Goal: Task Accomplishment & Management: Manage account settings

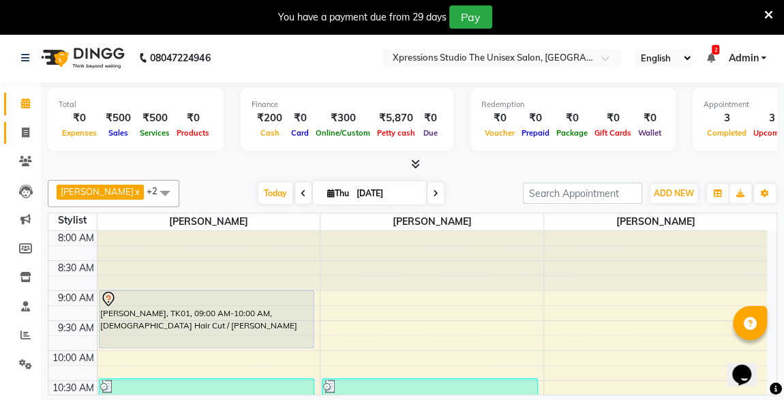
click at [24, 134] on icon at bounding box center [26, 133] width 8 height 10
select select "service"
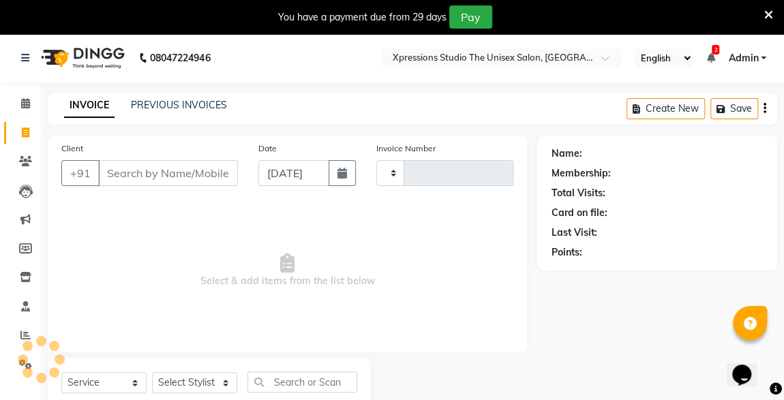
type input "4545"
select select "7003"
click at [155, 180] on input "Client" at bounding box center [168, 173] width 140 height 26
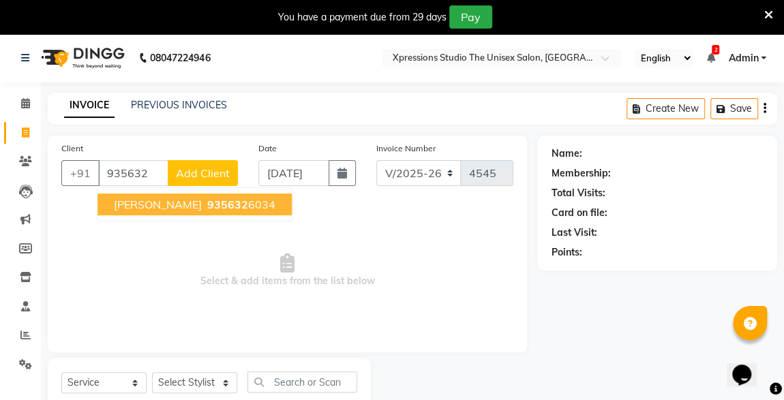
click at [252, 208] on ngb-highlight "935632 6034" at bounding box center [240, 205] width 71 height 14
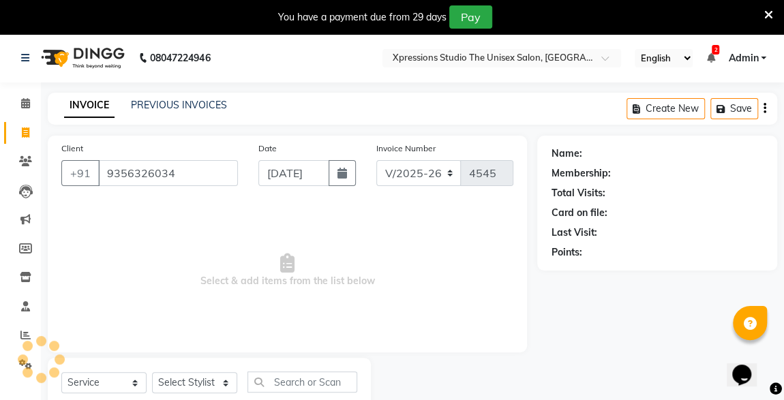
type input "9356326034"
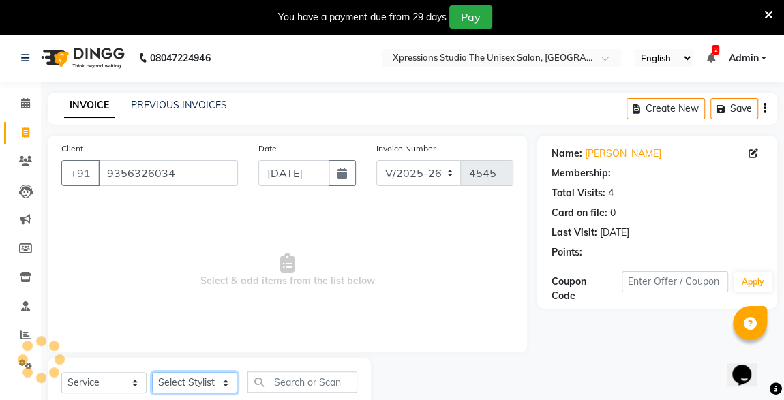
click at [202, 389] on select "Select Stylist [PERSON_NAME] [PERSON_NAME] [PERSON_NAME]" at bounding box center [194, 382] width 85 height 21
select select "57588"
click at [152, 372] on select "Select Stylist [PERSON_NAME] [PERSON_NAME] [PERSON_NAME]" at bounding box center [194, 382] width 85 height 21
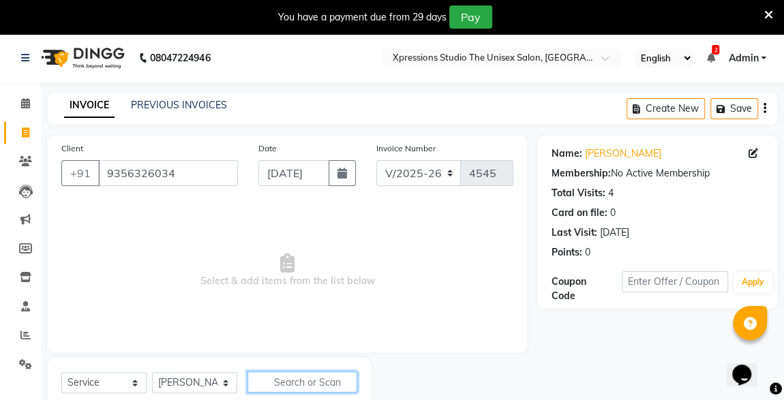
click at [310, 383] on input "text" at bounding box center [303, 382] width 110 height 21
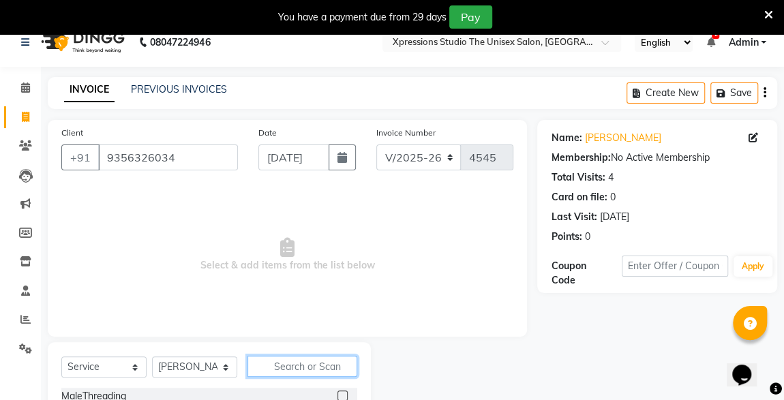
scroll to position [77, 0]
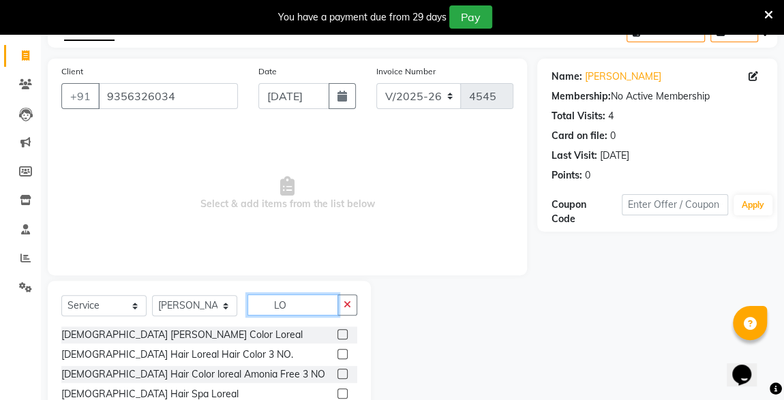
type input "LO"
click at [338, 352] on label at bounding box center [343, 354] width 10 height 10
click at [338, 352] on input "checkbox" at bounding box center [342, 354] width 9 height 9
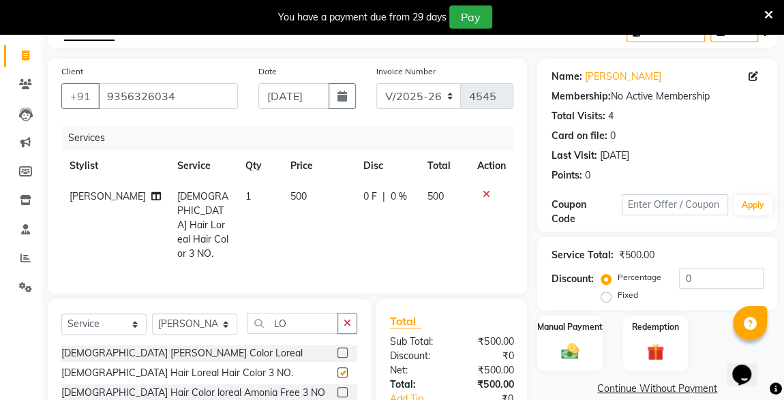
checkbox input "false"
click at [445, 195] on td "500" at bounding box center [444, 225] width 50 height 88
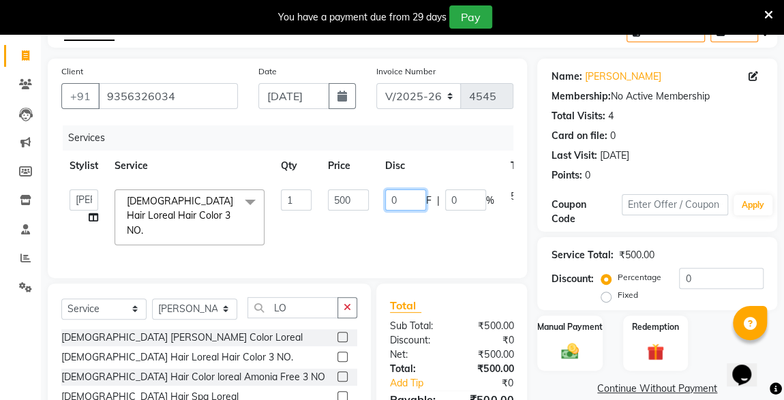
click at [413, 197] on input "0" at bounding box center [405, 200] width 41 height 21
type input "100"
click at [578, 357] on img at bounding box center [569, 351] width 29 height 21
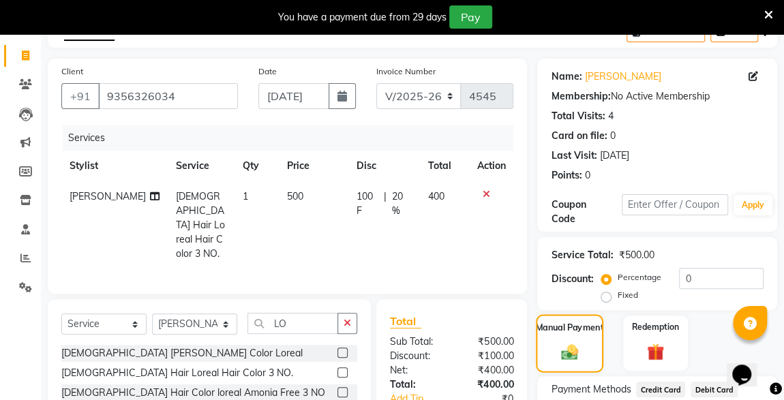
scroll to position [183, 0]
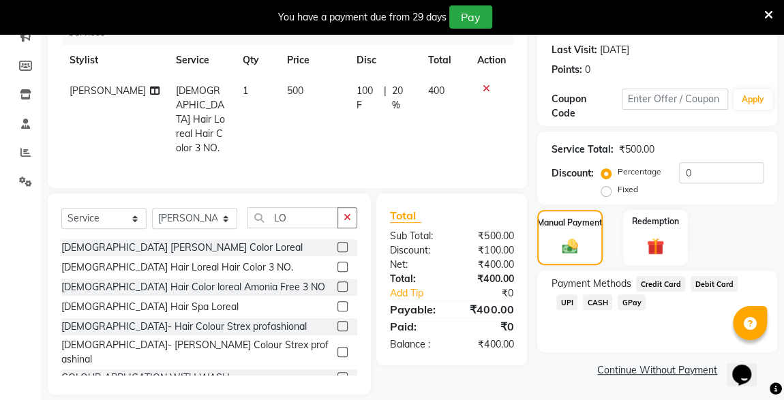
click at [583, 295] on span "CASH" at bounding box center [597, 303] width 29 height 16
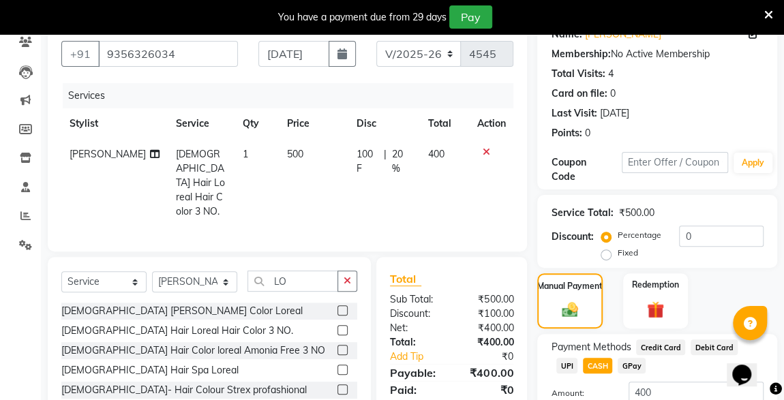
scroll to position [0, 0]
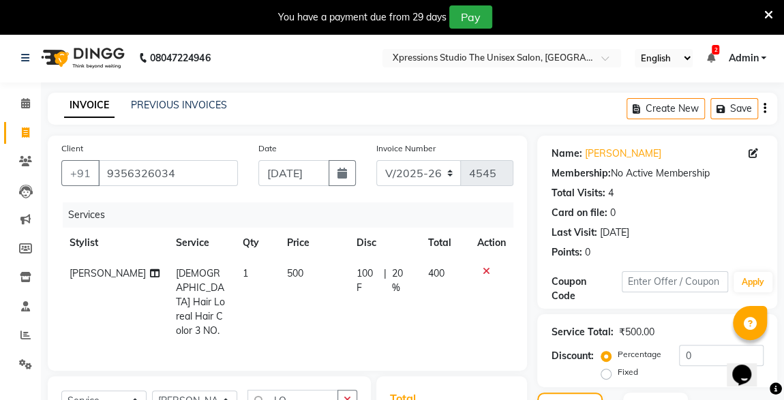
click at [482, 271] on icon at bounding box center [486, 272] width 8 height 10
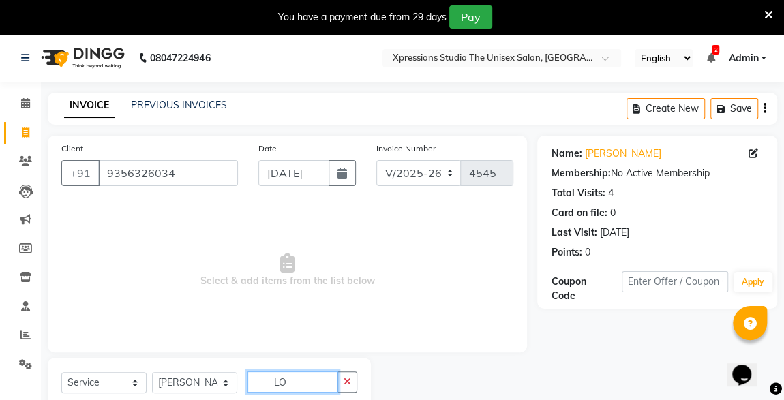
click at [328, 383] on input "LO" at bounding box center [293, 382] width 91 height 21
type input "L"
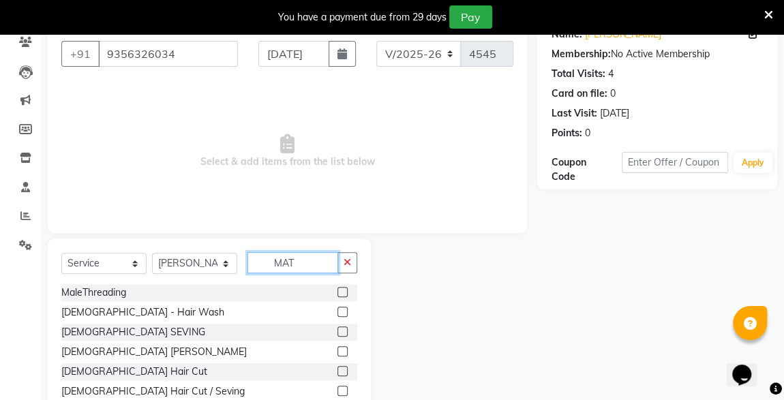
scroll to position [81, 0]
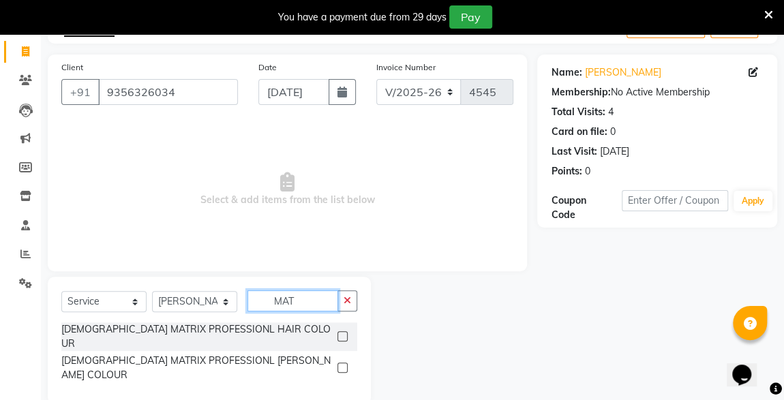
type input "MAT"
click at [345, 331] on label at bounding box center [343, 336] width 10 height 10
click at [345, 333] on input "checkbox" at bounding box center [342, 337] width 9 height 9
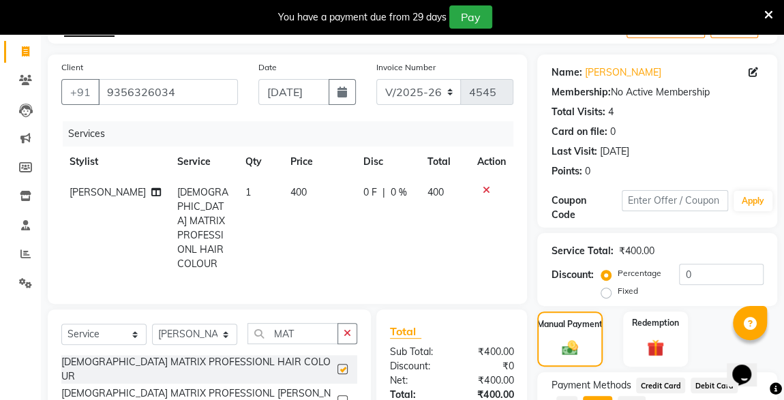
checkbox input "false"
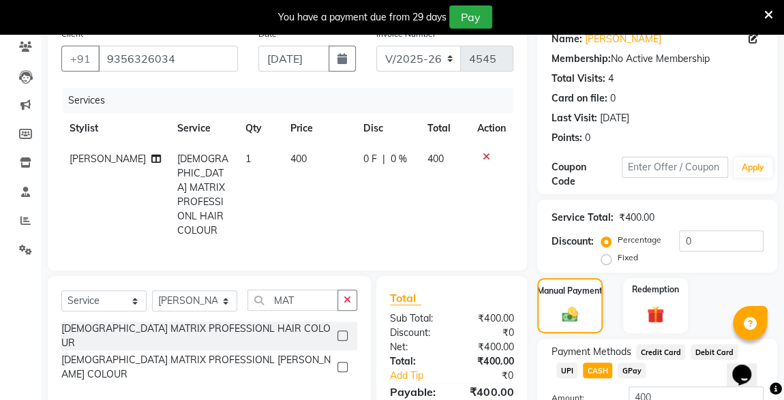
scroll to position [220, 0]
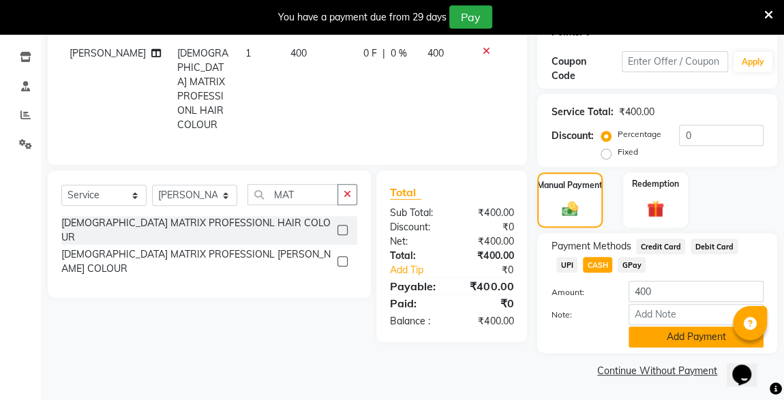
click at [689, 343] on button "Add Payment" at bounding box center [696, 337] width 135 height 21
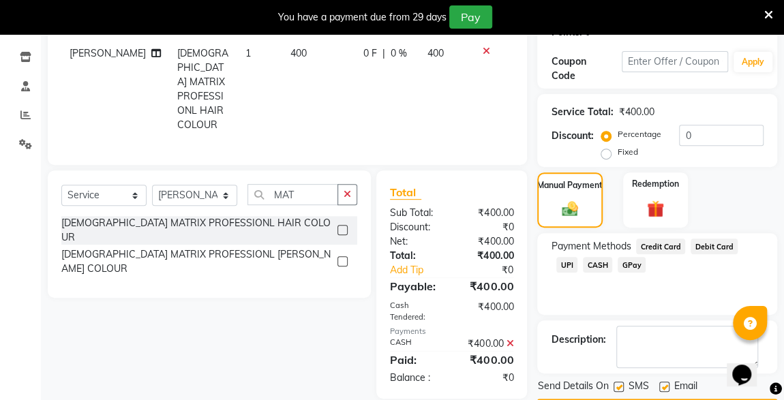
scroll to position [258, 0]
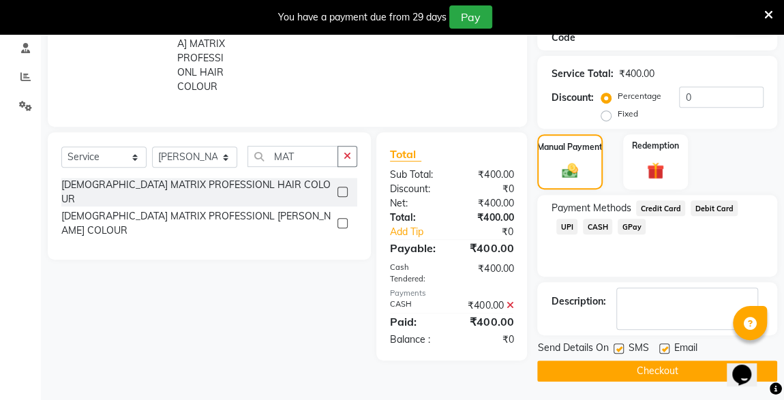
click at [618, 347] on label at bounding box center [619, 349] width 10 height 10
click at [618, 347] on input "checkbox" at bounding box center [618, 349] width 9 height 9
checkbox input "false"
click at [634, 371] on button "Checkout" at bounding box center [657, 371] width 240 height 21
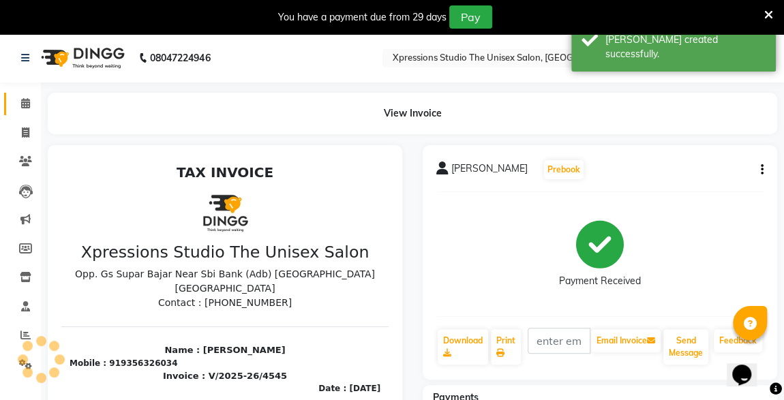
click at [26, 104] on icon at bounding box center [25, 103] width 9 height 10
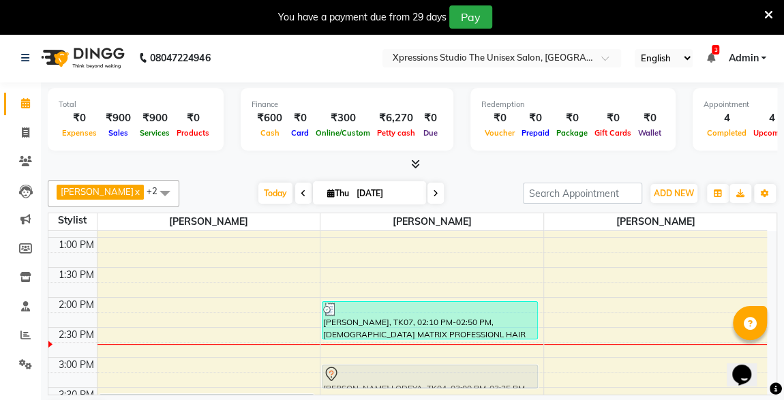
scroll to position [297, 0]
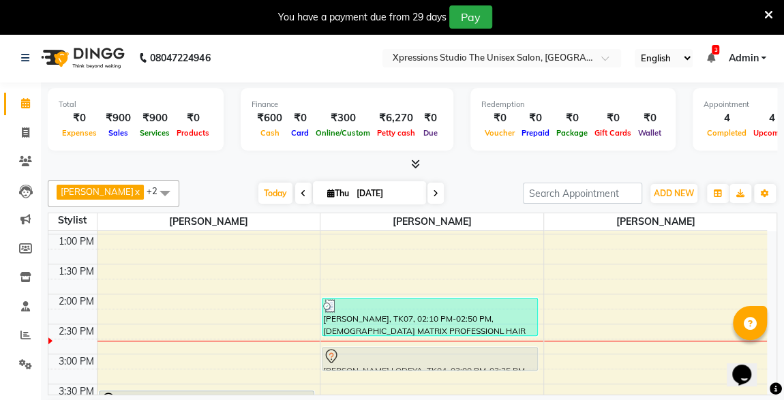
drag, startPoint x: 198, startPoint y: 361, endPoint x: 385, endPoint y: 351, distance: 187.8
click at [385, 351] on tr "[PERSON_NAME][GEOGRAPHIC_DATA], 09:00 AM-10:00 AM, [DEMOGRAPHIC_DATA] Hair Cut …" at bounding box center [407, 384] width 719 height 899
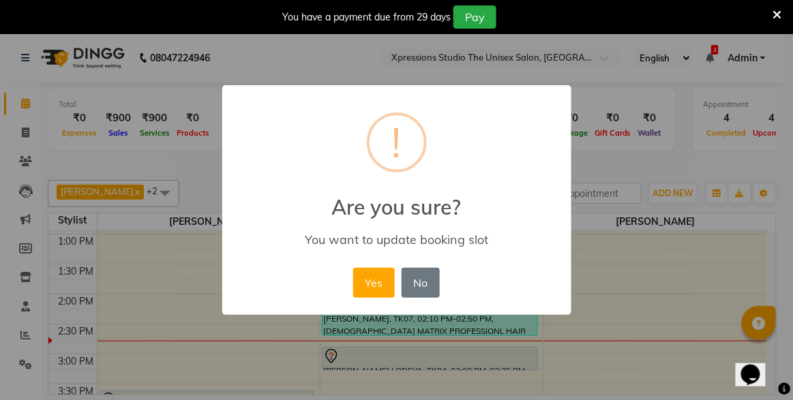
click at [385, 351] on div "× ! Are you sure? You want to update booking slot Yes No No" at bounding box center [396, 200] width 793 height 400
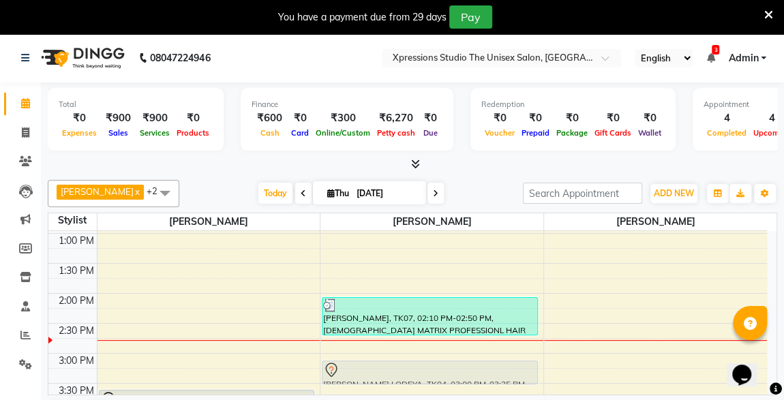
scroll to position [297, 0]
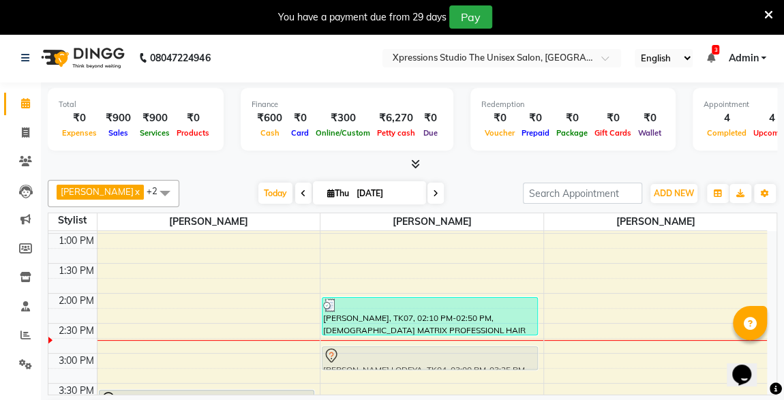
drag, startPoint x: 277, startPoint y: 354, endPoint x: 402, endPoint y: 350, distance: 124.8
click at [402, 350] on tr "[PERSON_NAME][GEOGRAPHIC_DATA], 09:00 AM-10:00 AM, [DEMOGRAPHIC_DATA] Hair Cut …" at bounding box center [407, 383] width 719 height 899
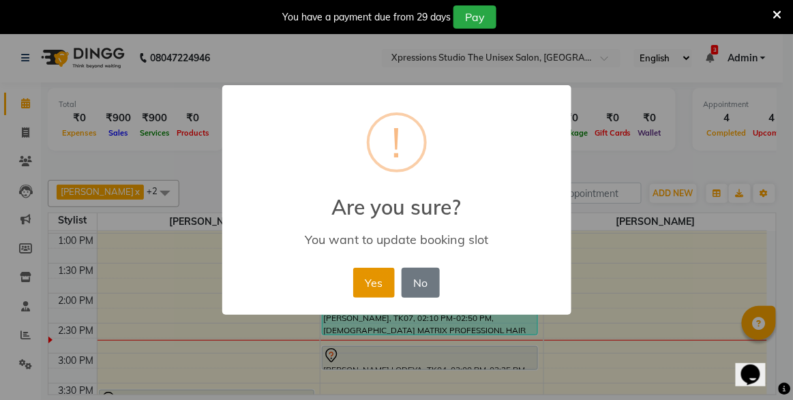
click at [382, 283] on button "Yes" at bounding box center [374, 283] width 42 height 30
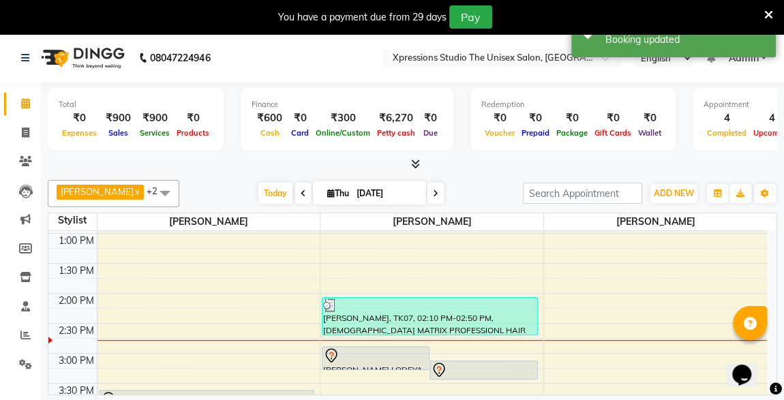
click at [415, 357] on div at bounding box center [375, 356] width 105 height 16
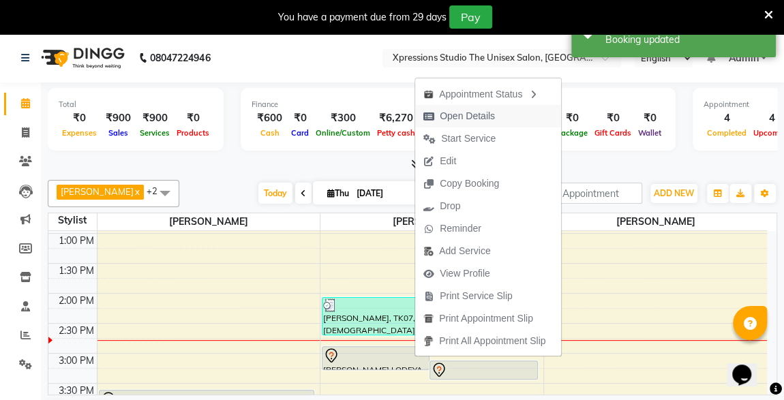
click at [470, 112] on span "Open Details" at bounding box center [467, 116] width 55 height 14
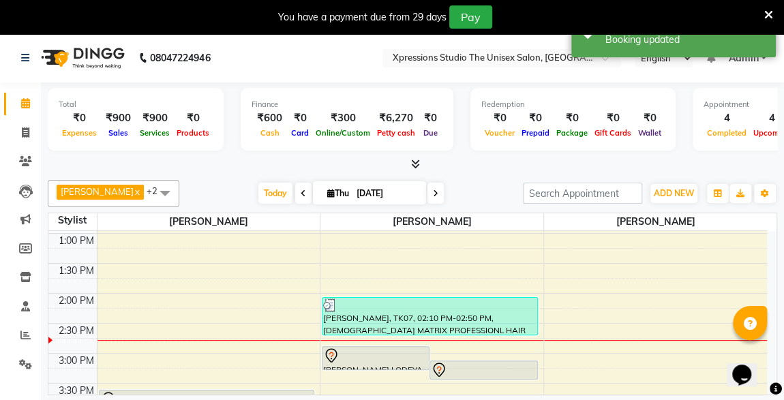
click at [497, 365] on div at bounding box center [483, 370] width 105 height 16
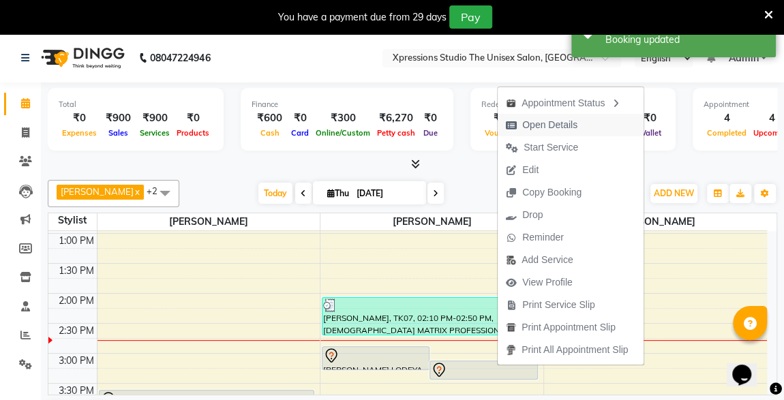
click at [544, 123] on span "Open Details" at bounding box center [549, 125] width 55 height 14
select select "7"
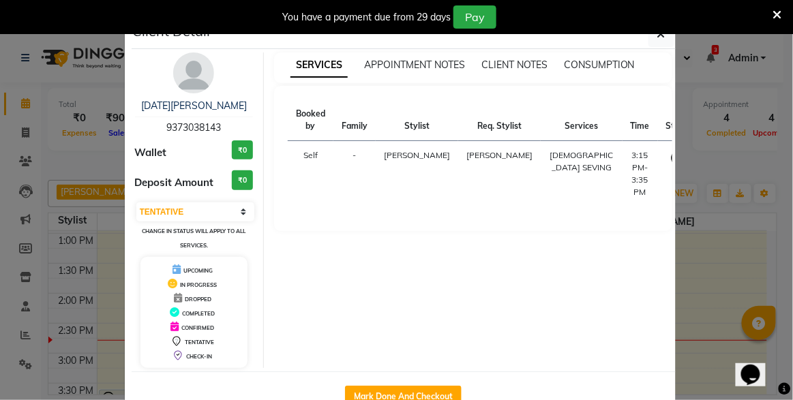
click at [773, 110] on ngb-modal-window "Client Detail [DATE][PERSON_NAME] 9373038143 Wallet ₹0 Deposit Amount ₹0 Select…" at bounding box center [396, 200] width 793 height 400
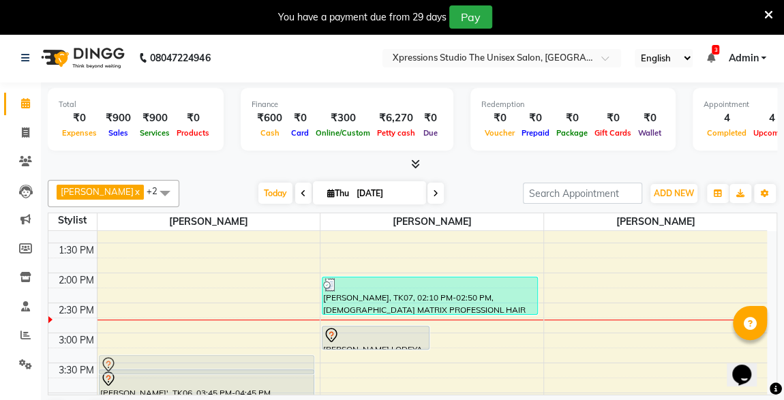
scroll to position [318, 0]
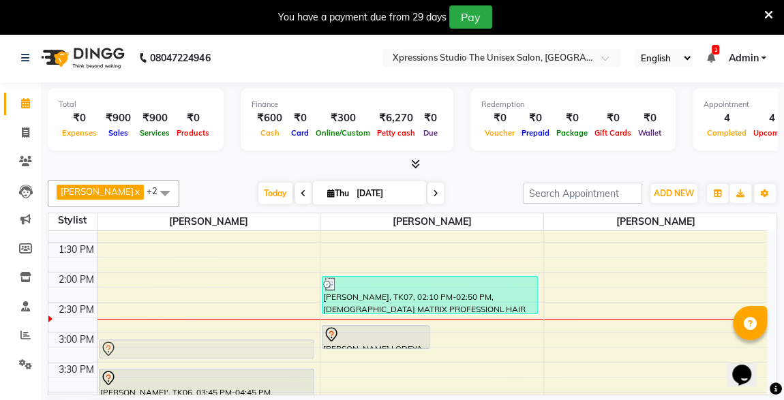
drag, startPoint x: 487, startPoint y: 370, endPoint x: 297, endPoint y: 353, distance: 191.1
click at [297, 353] on tr "[PERSON_NAME], TK01, 09:00 AM-10:00 AM, [DEMOGRAPHIC_DATA] Hair Cut / [PERSON_N…" at bounding box center [407, 362] width 719 height 899
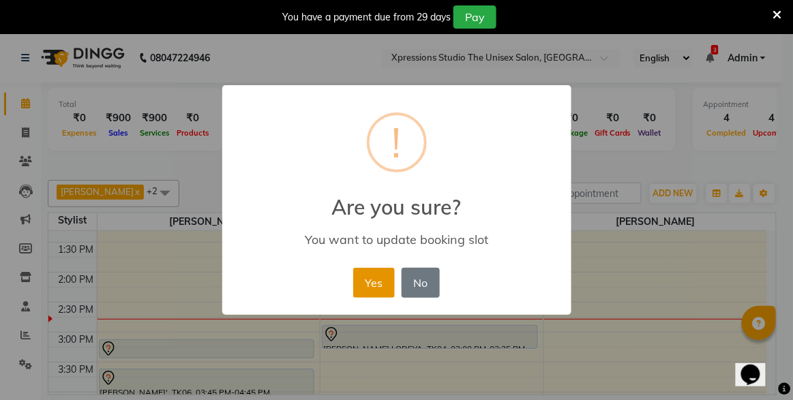
click at [370, 280] on button "Yes" at bounding box center [374, 283] width 42 height 30
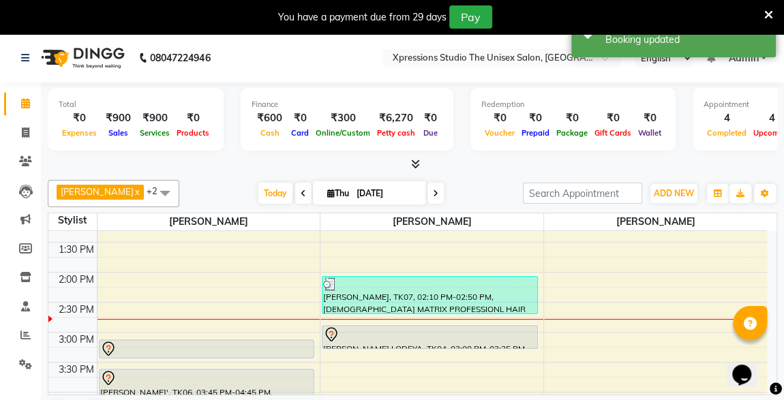
click at [441, 346] on div at bounding box center [430, 348] width 215 height 5
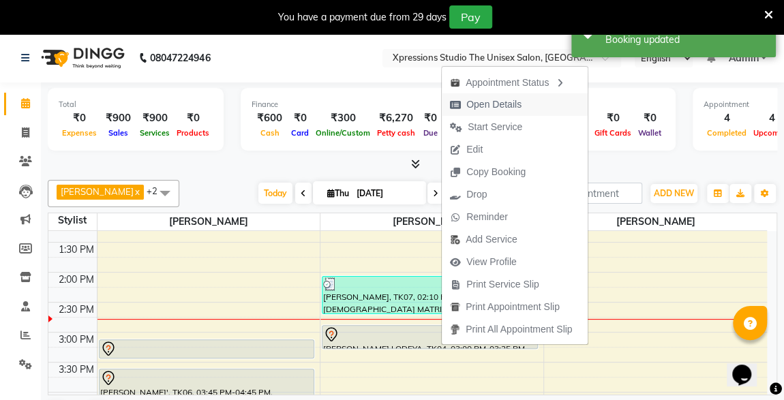
click at [475, 101] on span "Open Details" at bounding box center [493, 105] width 55 height 14
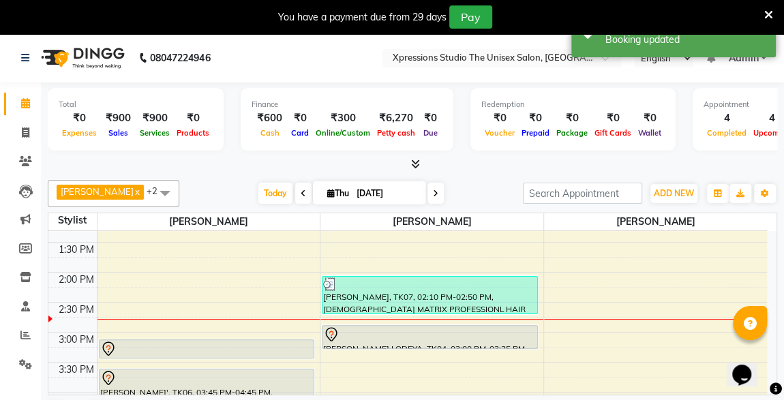
click at [483, 347] on div at bounding box center [430, 348] width 215 height 5
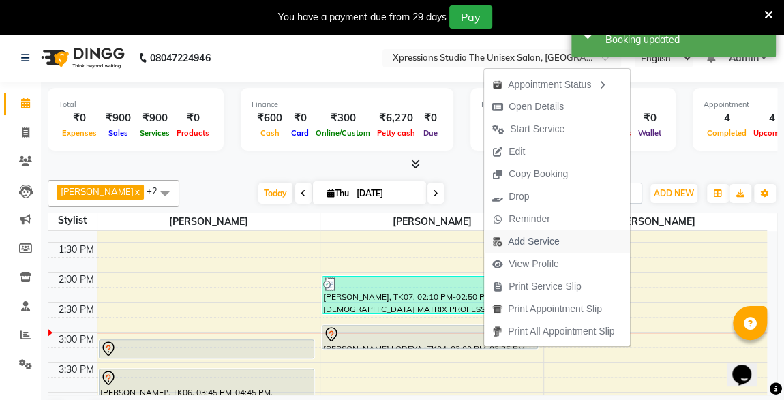
click at [523, 239] on span "Add Service" at bounding box center [533, 242] width 51 height 14
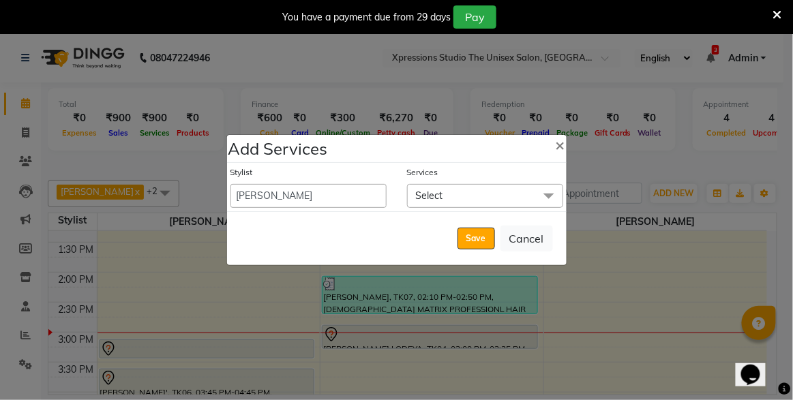
click at [479, 192] on span "Select" at bounding box center [485, 196] width 156 height 24
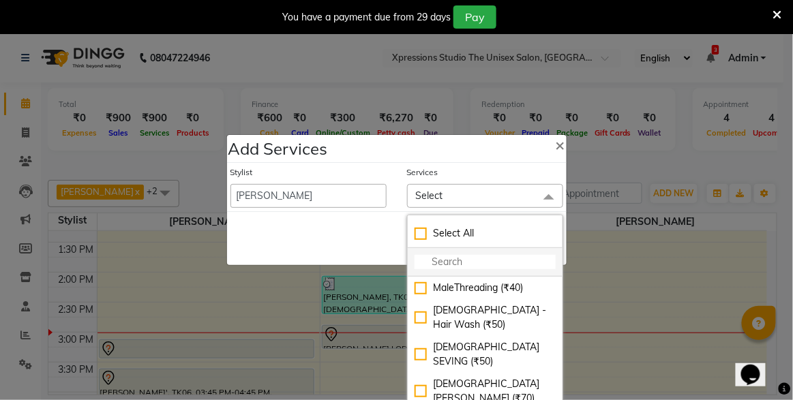
click at [479, 267] on input "multiselect-search" at bounding box center [485, 262] width 141 height 14
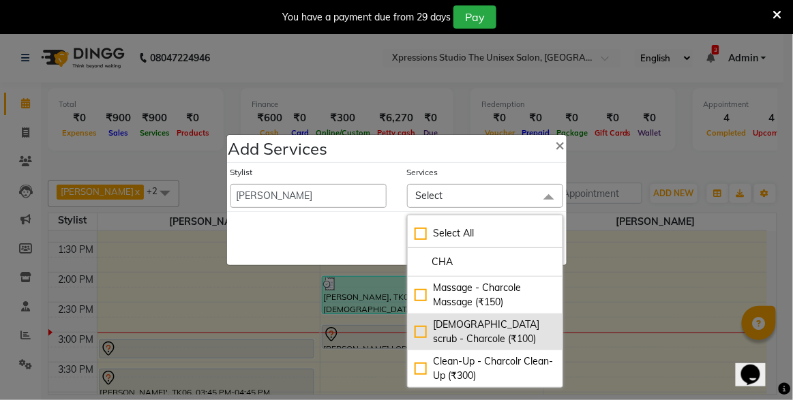
type input "CHA"
click at [422, 329] on div "[DEMOGRAPHIC_DATA] scrub - Charcole (₹100)" at bounding box center [485, 332] width 141 height 29
checkbox input "true"
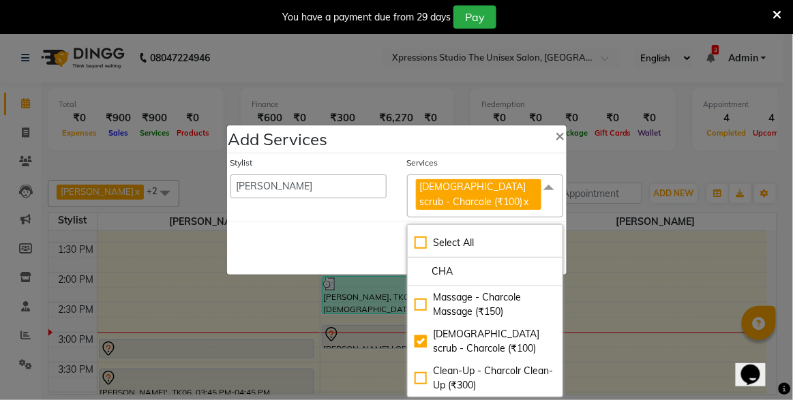
click at [468, 158] on div "Services" at bounding box center [485, 166] width 156 height 18
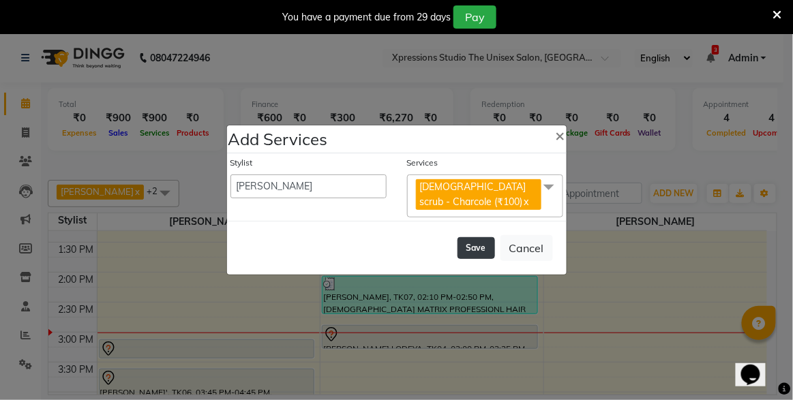
click at [470, 241] on button "Save" at bounding box center [477, 248] width 38 height 22
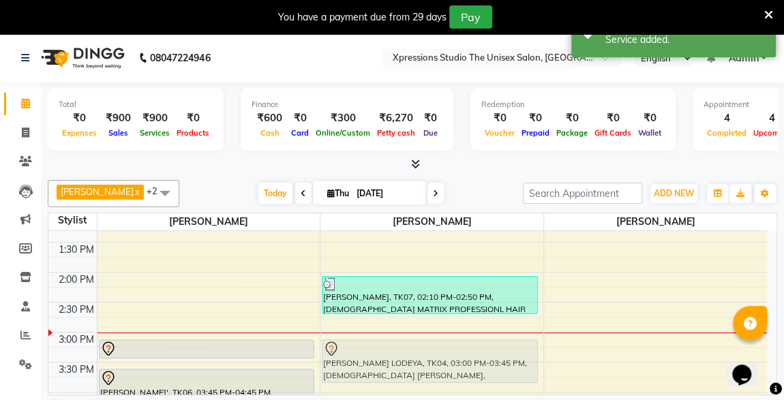
drag, startPoint x: 460, startPoint y: 349, endPoint x: 465, endPoint y: 357, distance: 9.5
click at [465, 357] on div "New Contact, TK02, 10:30 AM-11:05 AM, [DEMOGRAPHIC_DATA] Hair Cut KARAN MORE, T…" at bounding box center [431, 362] width 223 height 899
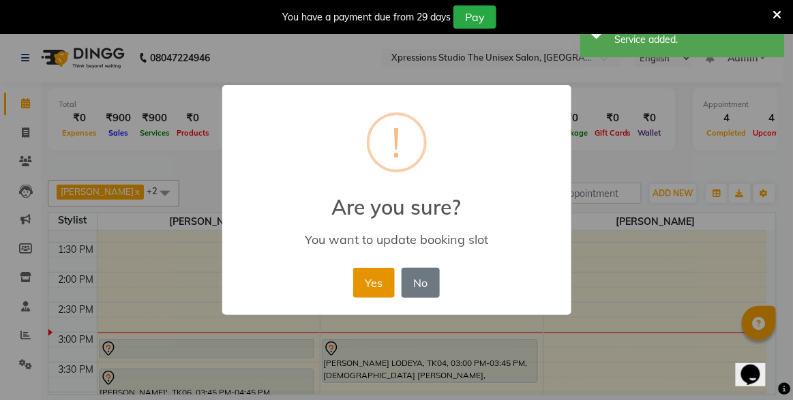
click at [368, 278] on button "Yes" at bounding box center [374, 283] width 42 height 30
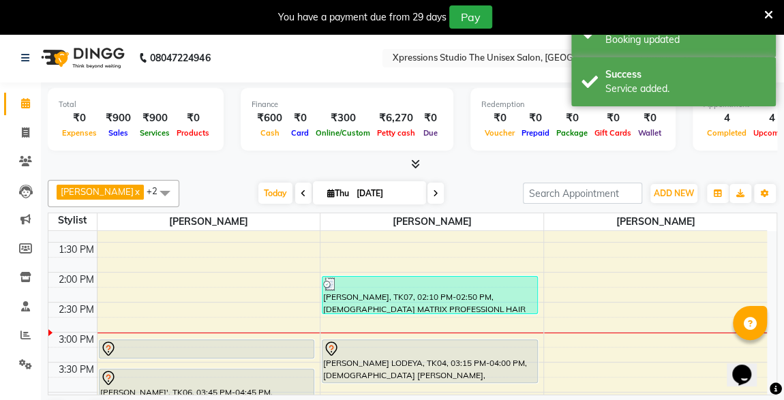
click at [466, 354] on div "[PERSON_NAME] LODEYA, TK04, 03:15 PM-04:00 PM, [DEMOGRAPHIC_DATA] [PERSON_NAME]…" at bounding box center [430, 361] width 215 height 42
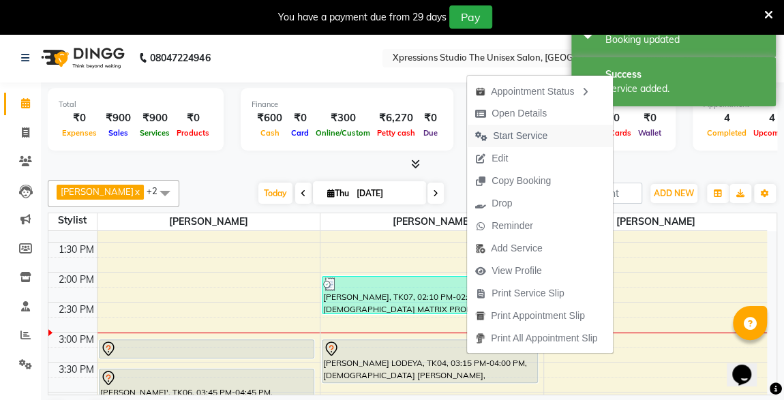
click at [522, 131] on span "Start Service" at bounding box center [520, 136] width 55 height 14
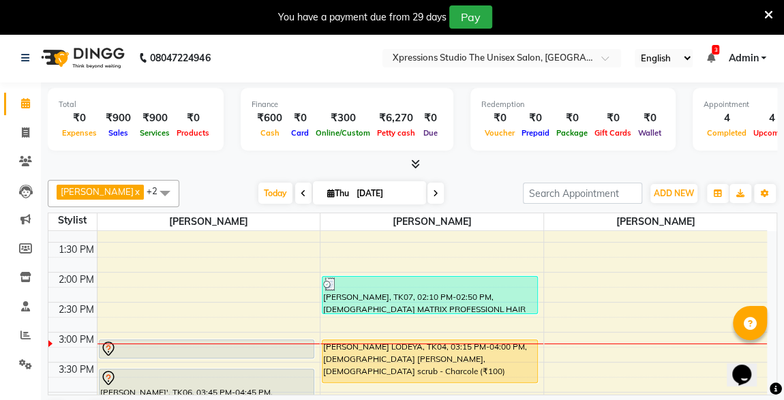
scroll to position [718, 0]
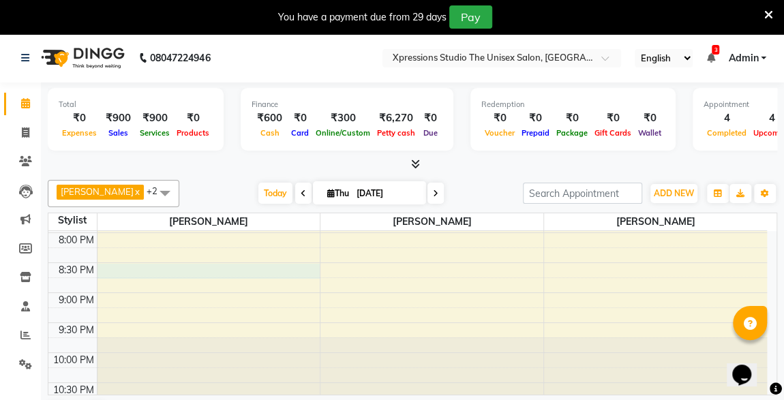
click at [211, 293] on td at bounding box center [432, 300] width 670 height 15
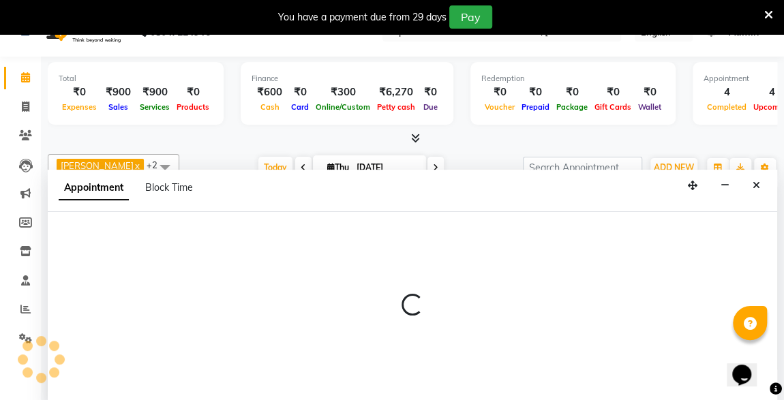
select select "57587"
select select "1245"
select select "tentative"
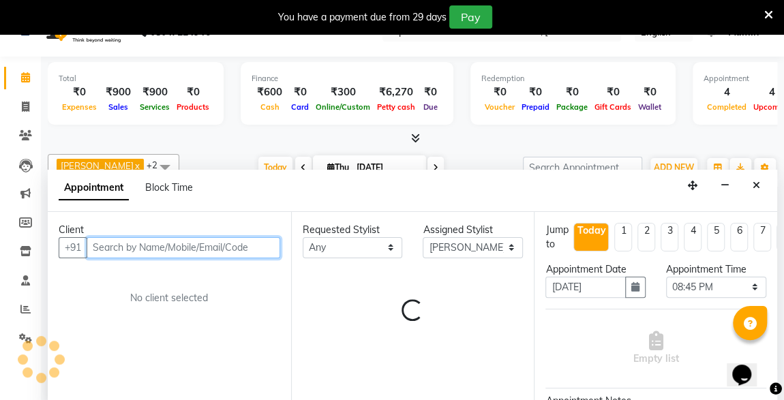
scroll to position [33, 0]
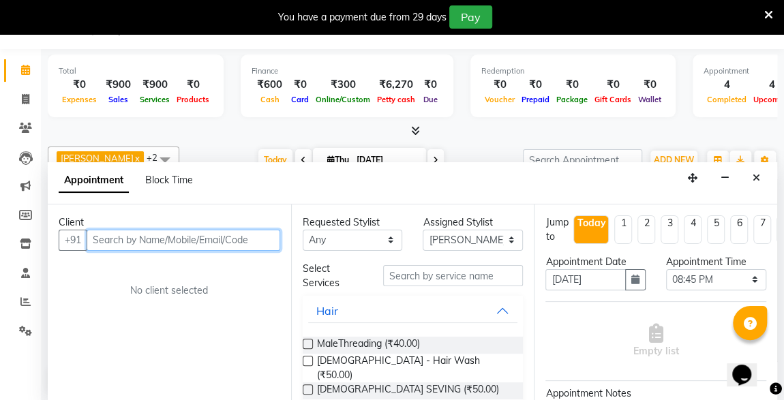
click at [193, 230] on input "text" at bounding box center [184, 240] width 194 height 21
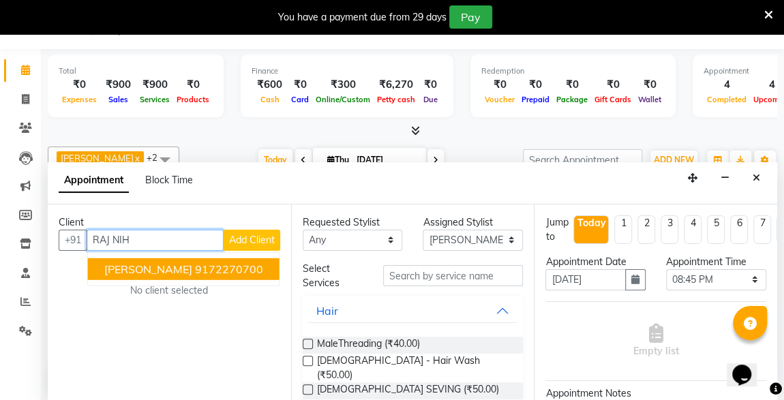
click at [215, 262] on ngb-highlight "9172270700" at bounding box center [229, 269] width 68 height 14
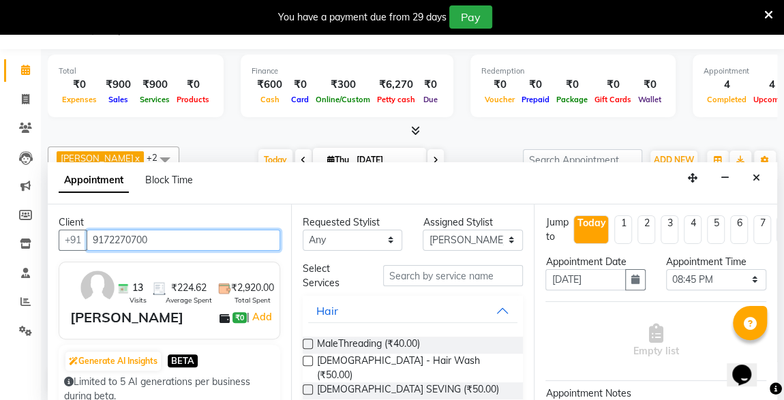
type input "9172270700"
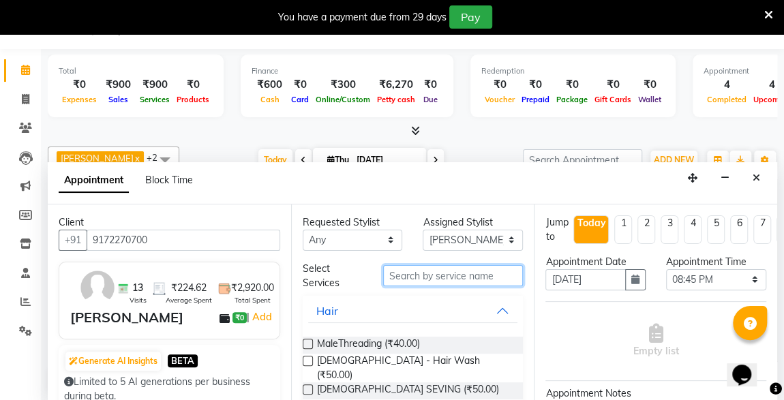
click at [436, 271] on input "text" at bounding box center [453, 275] width 140 height 21
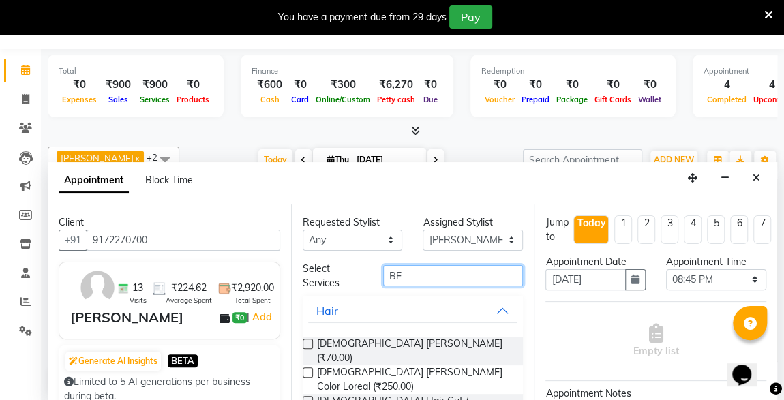
type input "BE"
click at [308, 396] on label at bounding box center [308, 401] width 10 height 10
click at [308, 398] on input "checkbox" at bounding box center [307, 402] width 9 height 9
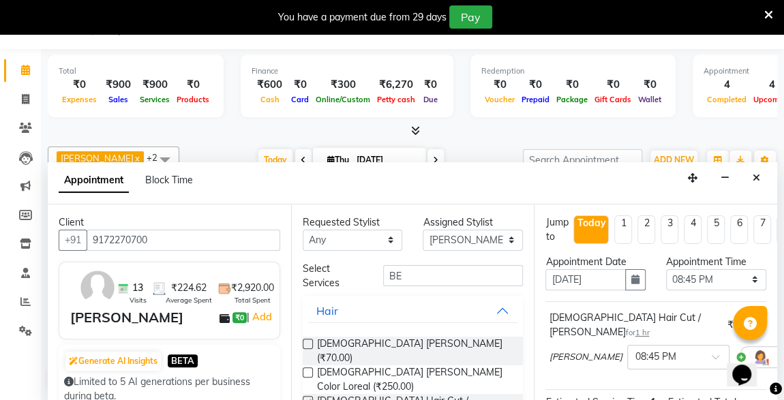
checkbox input "false"
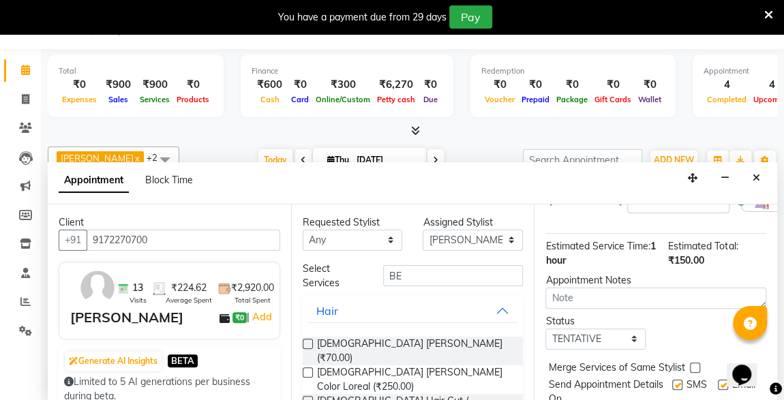
scroll to position [197, 0]
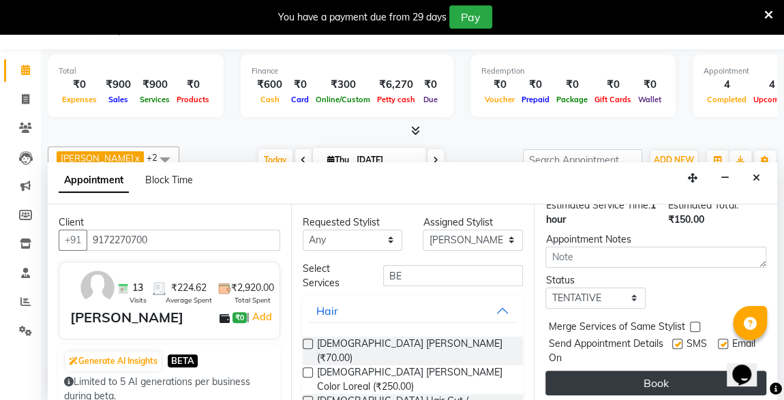
click at [649, 371] on button "Book" at bounding box center [655, 383] width 221 height 25
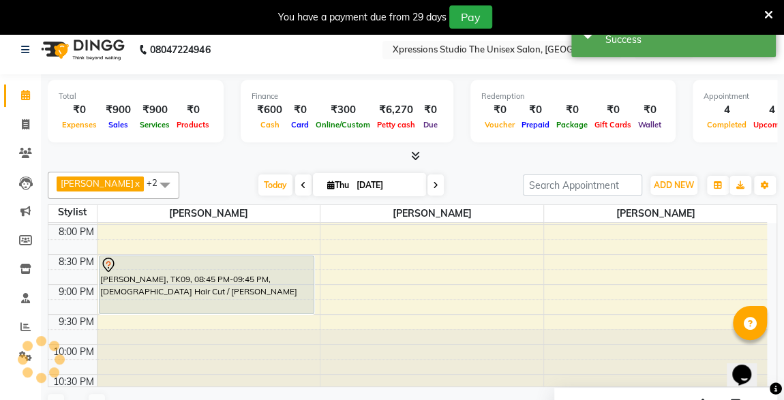
scroll to position [0, 0]
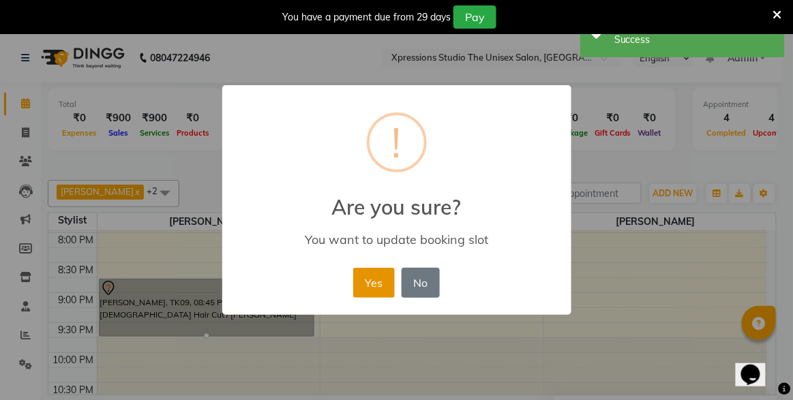
click at [383, 295] on button "Yes" at bounding box center [374, 283] width 42 height 30
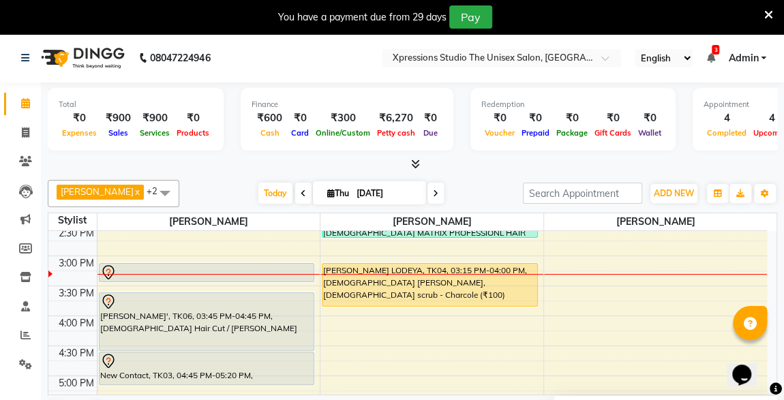
scroll to position [395, 0]
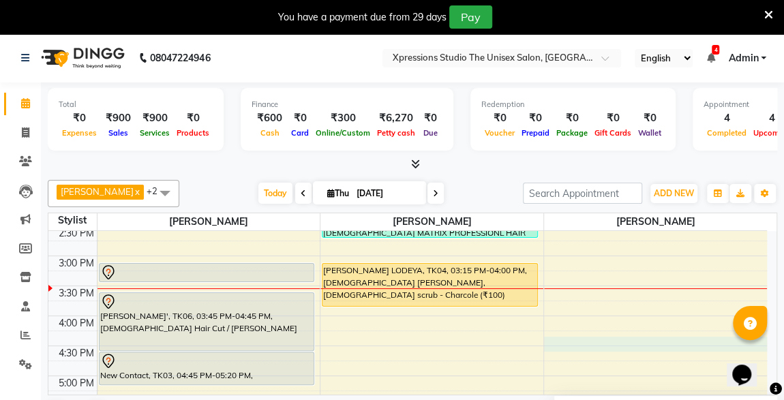
click at [558, 338] on div "8:00 AM 8:30 AM 9:00 AM 9:30 AM 10:00 AM 10:30 AM 11:00 AM 11:30 AM 12:00 PM 12…" at bounding box center [407, 285] width 719 height 899
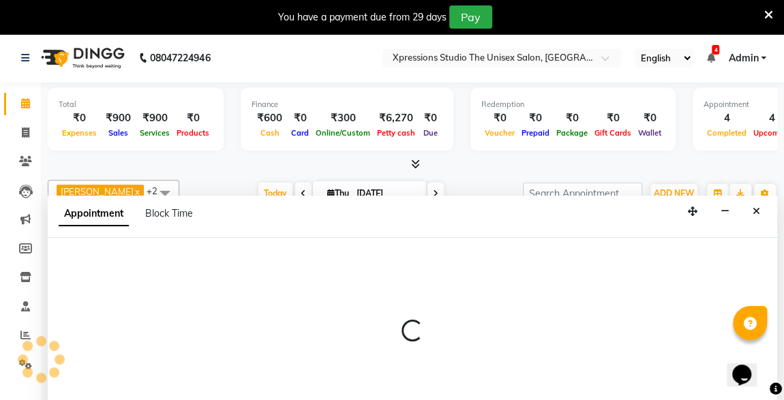
scroll to position [33, 0]
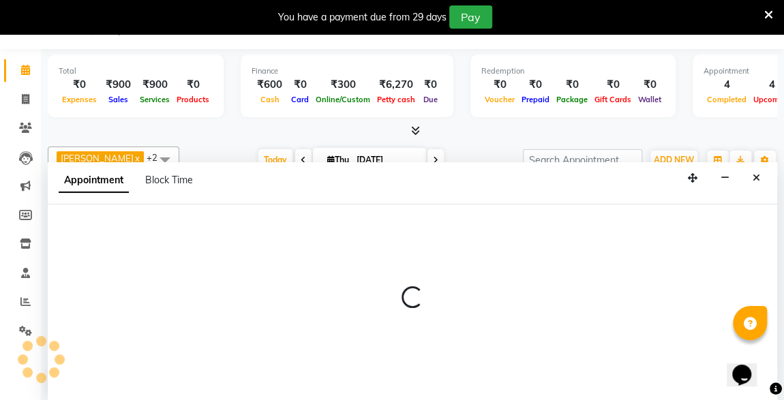
select select "57589"
select select "990"
select select "tentative"
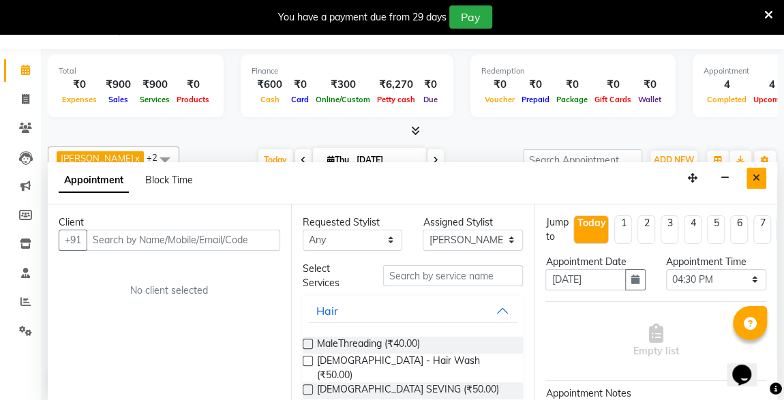
click at [753, 173] on icon "Close" at bounding box center [757, 178] width 8 height 10
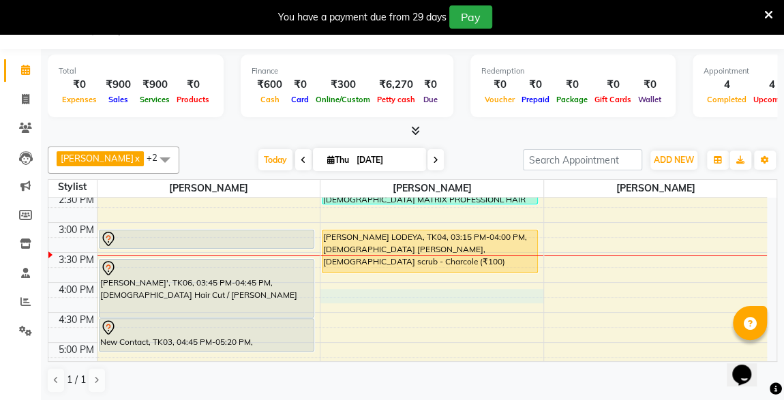
click at [470, 287] on div "8:00 AM 8:30 AM 9:00 AM 9:30 AM 10:00 AM 10:30 AM 11:00 AM 11:30 AM 12:00 PM 12…" at bounding box center [407, 252] width 719 height 899
select select "57588"
select select "975"
select select "tentative"
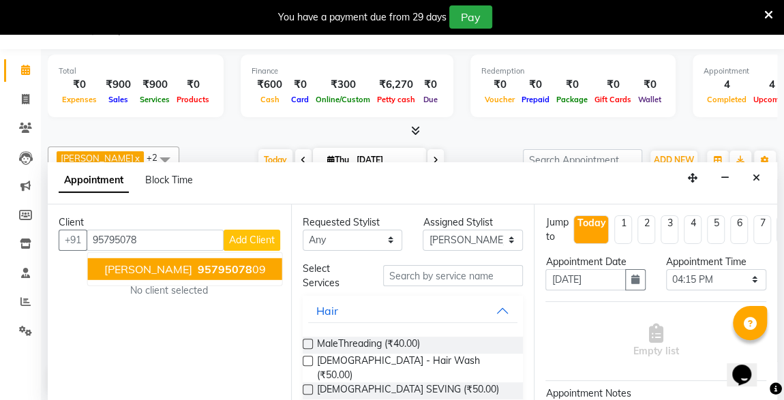
click at [266, 262] on ngb-highlight "95795078 09" at bounding box center [230, 269] width 71 height 14
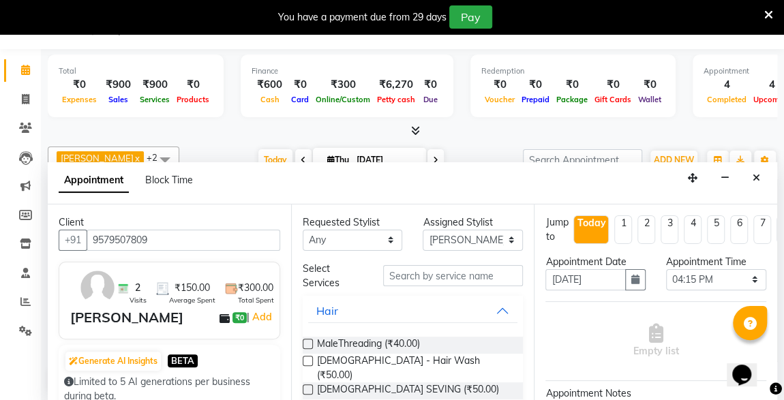
type input "9579507809"
click at [433, 275] on input "text" at bounding box center [453, 275] width 140 height 21
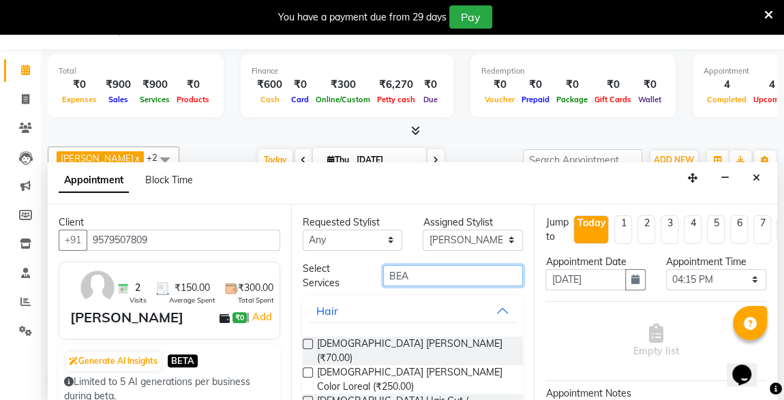
type input "BEA"
click at [308, 396] on label at bounding box center [308, 401] width 10 height 10
click at [308, 398] on input "checkbox" at bounding box center [307, 402] width 9 height 9
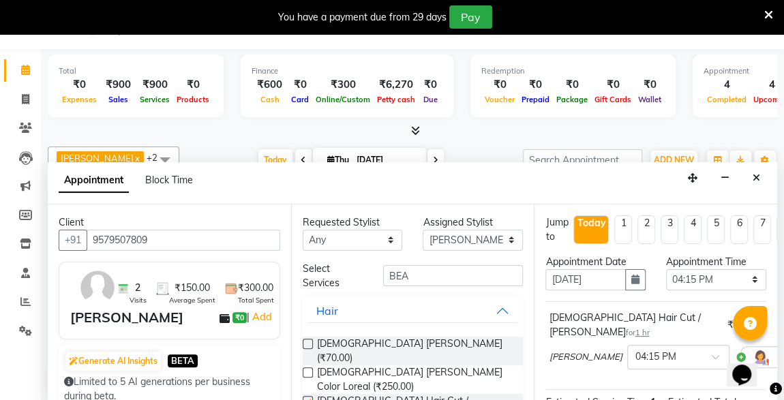
checkbox input "false"
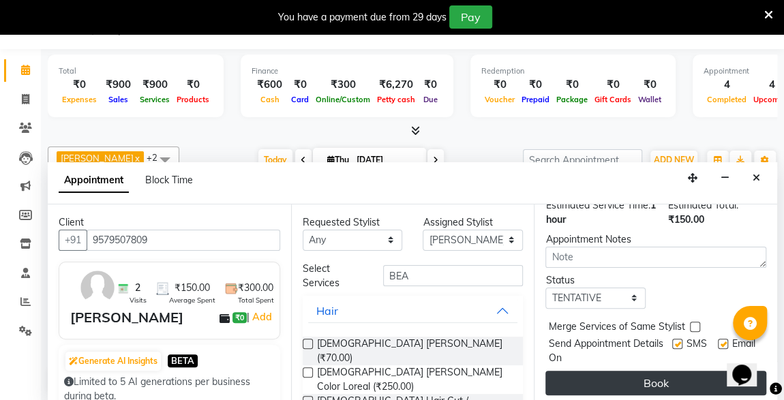
click at [667, 371] on button "Book" at bounding box center [655, 383] width 221 height 25
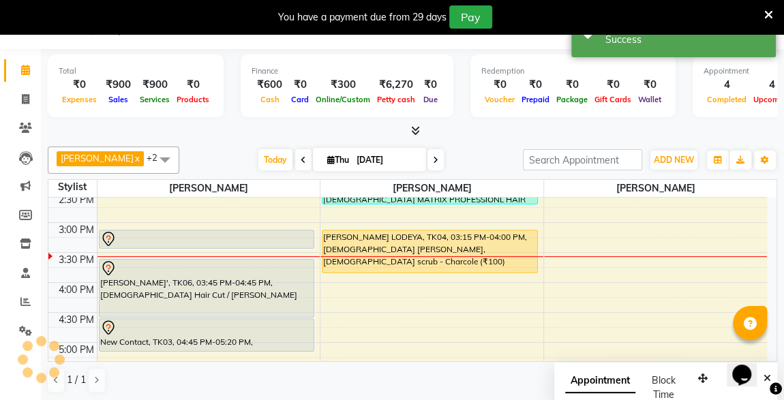
scroll to position [0, 0]
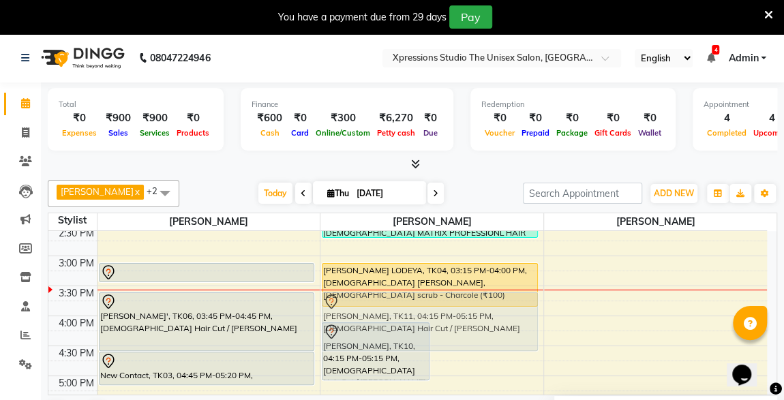
drag, startPoint x: 505, startPoint y: 338, endPoint x: 517, endPoint y: 302, distance: 37.3
click at [517, 302] on div "[PERSON_NAME], TK10, 04:15 PM-05:15 PM, [DEMOGRAPHIC_DATA] Hair Cut / [PERSON_N…" at bounding box center [431, 285] width 223 height 899
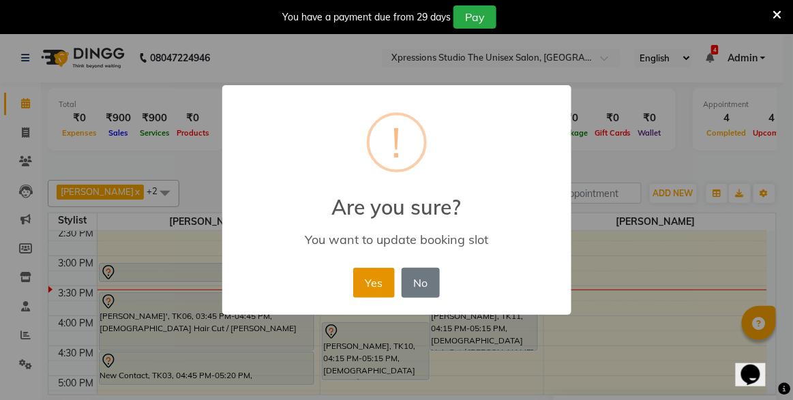
click at [370, 272] on button "Yes" at bounding box center [374, 283] width 42 height 30
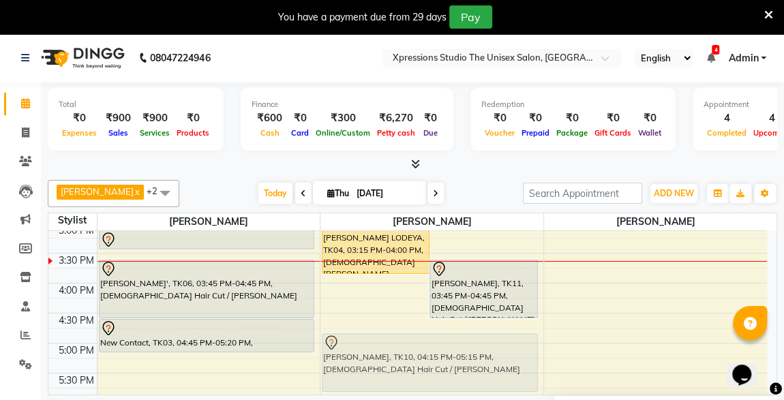
scroll to position [433, 0]
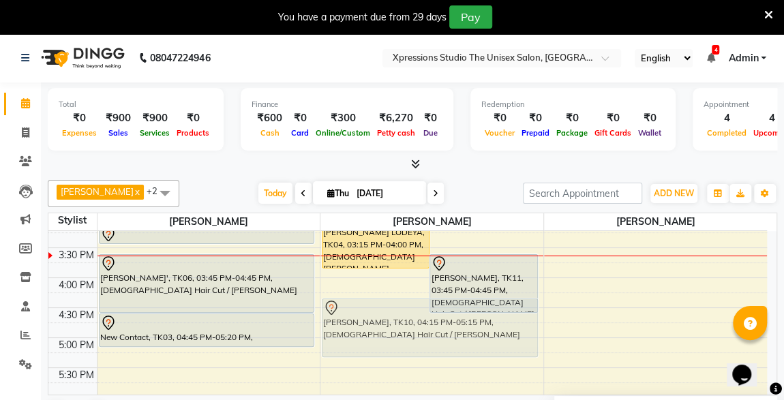
drag, startPoint x: 371, startPoint y: 364, endPoint x: 390, endPoint y: 345, distance: 27.0
click at [390, 345] on div "[PERSON_NAME] LODEYA, TK04, 03:15 PM-04:00 PM, [DEMOGRAPHIC_DATA] [PERSON_NAME]…" at bounding box center [431, 247] width 223 height 899
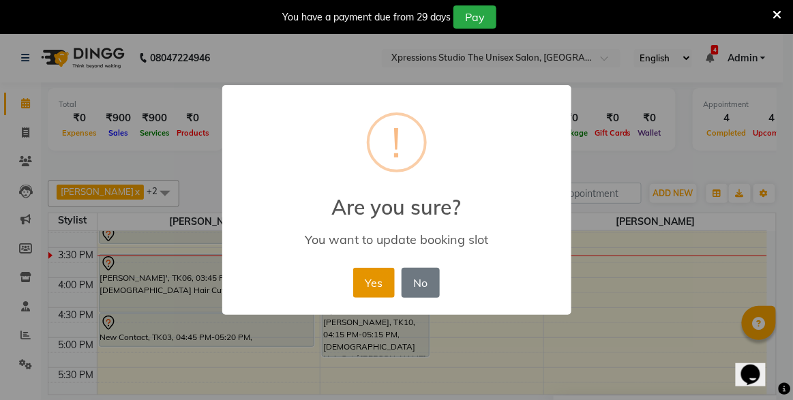
click at [378, 274] on button "Yes" at bounding box center [374, 283] width 42 height 30
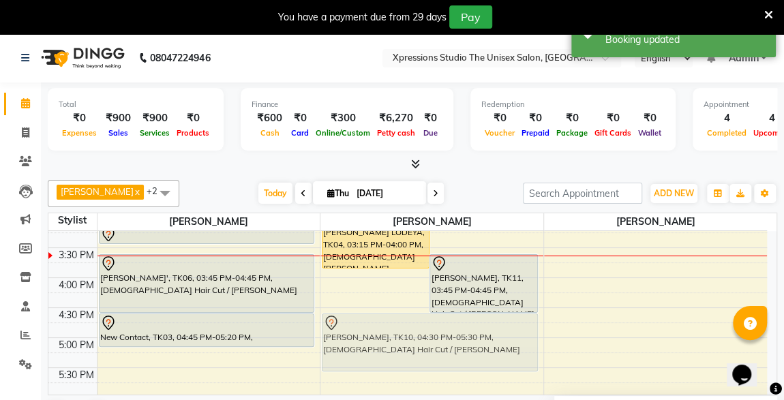
drag, startPoint x: 406, startPoint y: 312, endPoint x: 415, endPoint y: 323, distance: 14.5
click at [415, 323] on div "[PERSON_NAME] LODEYA, TK04, 03:15 PM-04:00 PM, [DEMOGRAPHIC_DATA] [PERSON_NAME]…" at bounding box center [431, 247] width 223 height 899
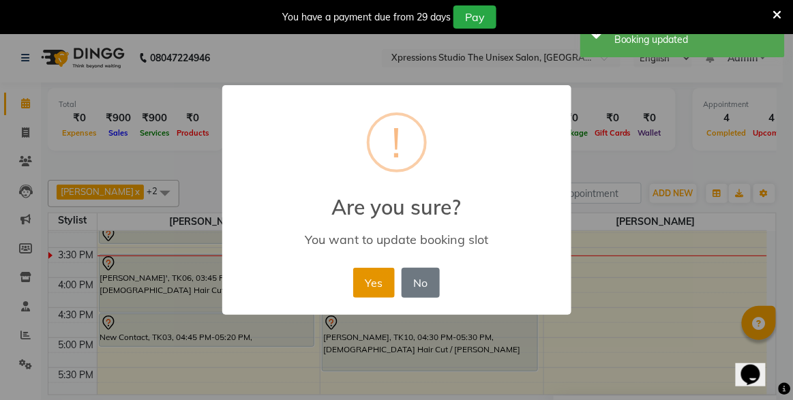
click at [374, 284] on button "Yes" at bounding box center [374, 283] width 42 height 30
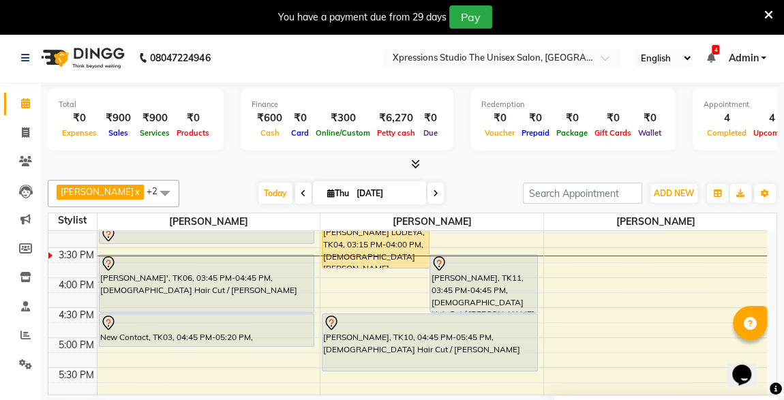
click at [463, 374] on div "8:00 AM 8:30 AM 9:00 AM 9:30 AM 10:00 AM 10:30 AM 11:00 AM 11:30 AM 12:00 PM 12…" at bounding box center [407, 247] width 719 height 899
select select "57588"
select select "tentative"
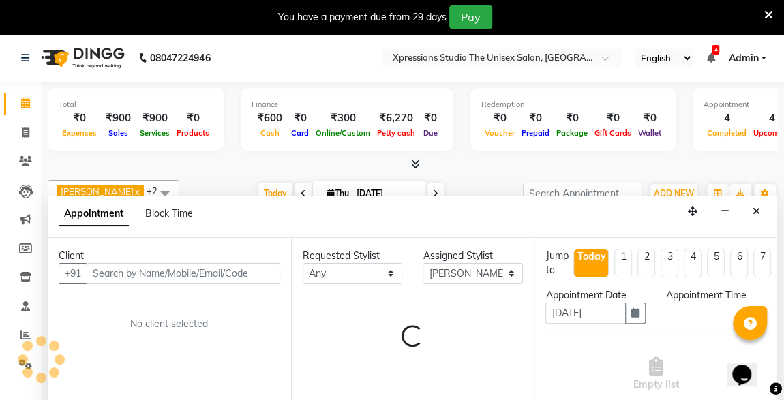
scroll to position [33, 0]
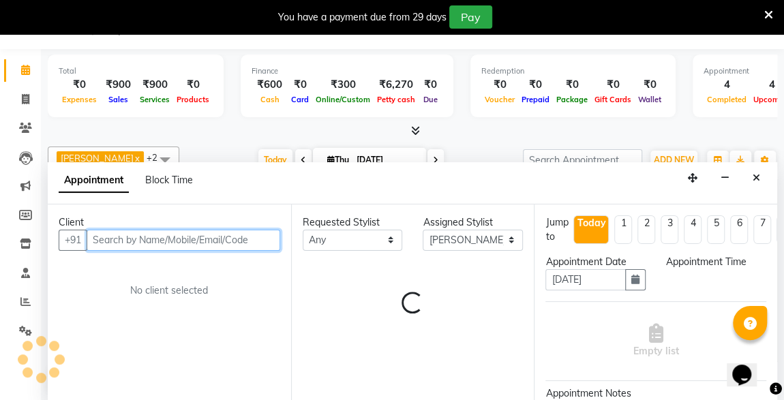
select select "1065"
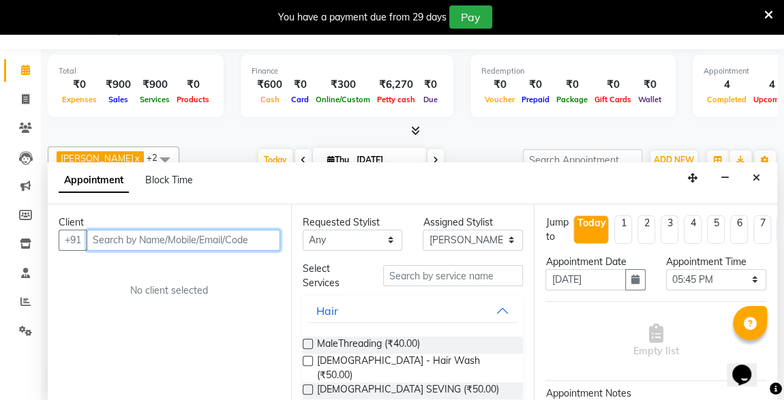
click at [243, 230] on input "text" at bounding box center [184, 240] width 194 height 21
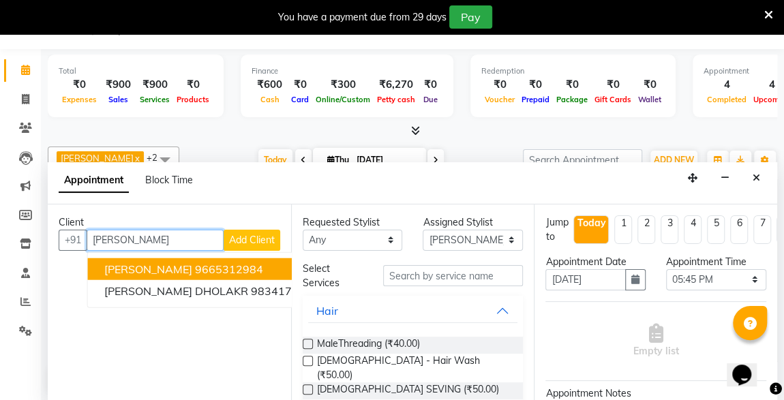
click at [247, 263] on ngb-highlight "9665312984" at bounding box center [229, 269] width 68 height 14
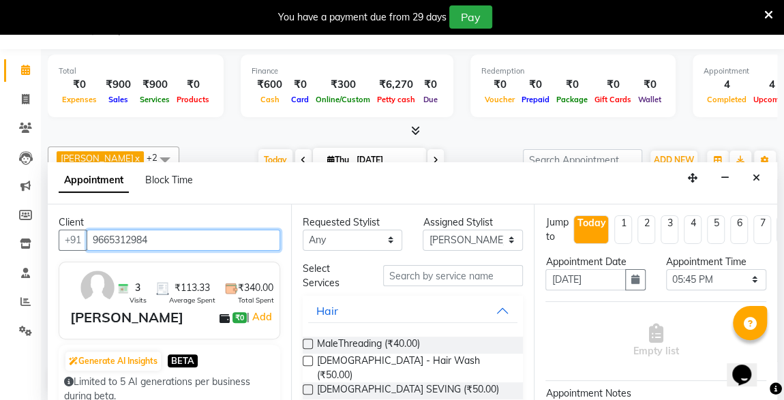
type input "9665312984"
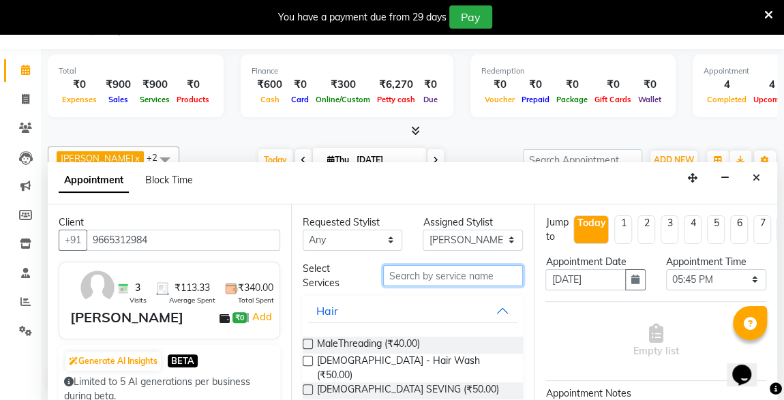
click at [470, 267] on input "text" at bounding box center [453, 275] width 140 height 21
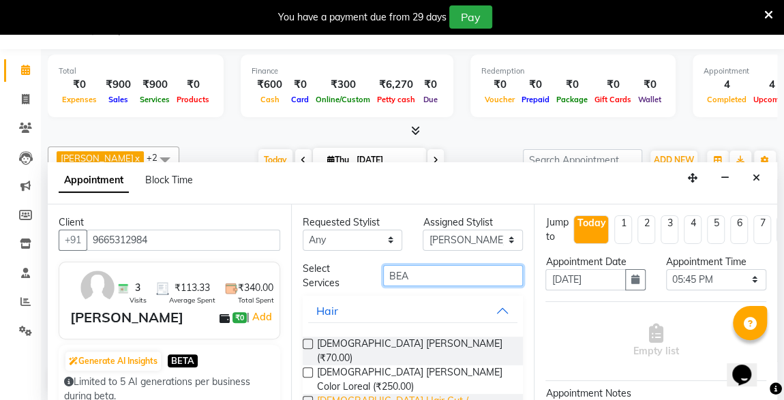
type input "BEA"
click at [317, 394] on span "[DEMOGRAPHIC_DATA] Hair Cut / [PERSON_NAME] (₹150.00)" at bounding box center [415, 408] width 196 height 29
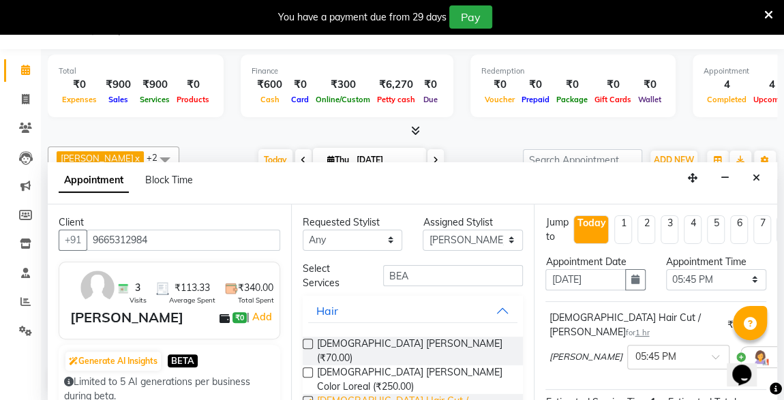
checkbox input "false"
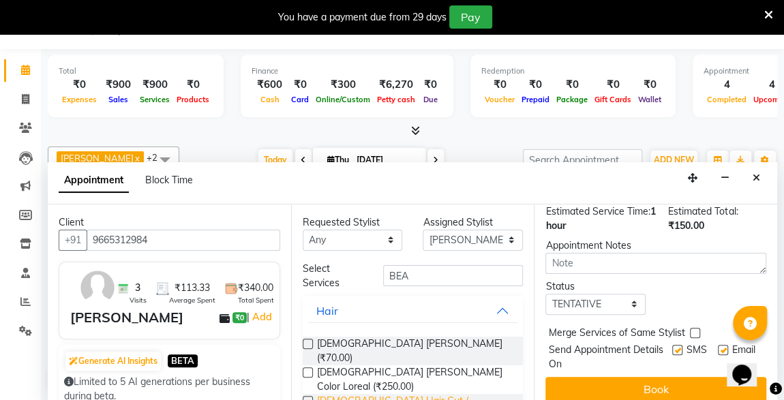
scroll to position [197, 0]
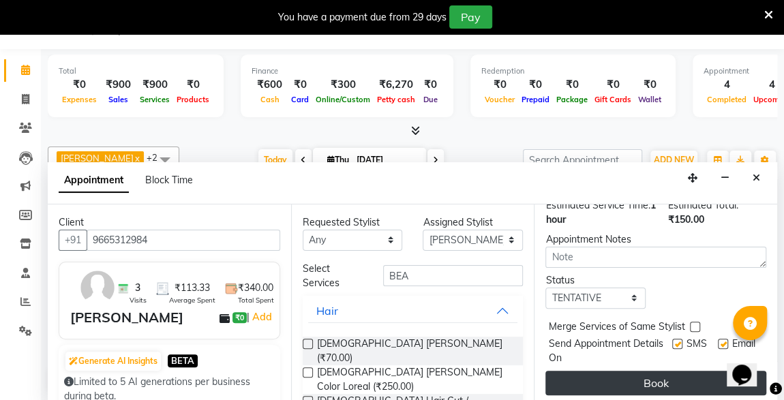
click at [648, 372] on button "Book" at bounding box center [655, 383] width 221 height 25
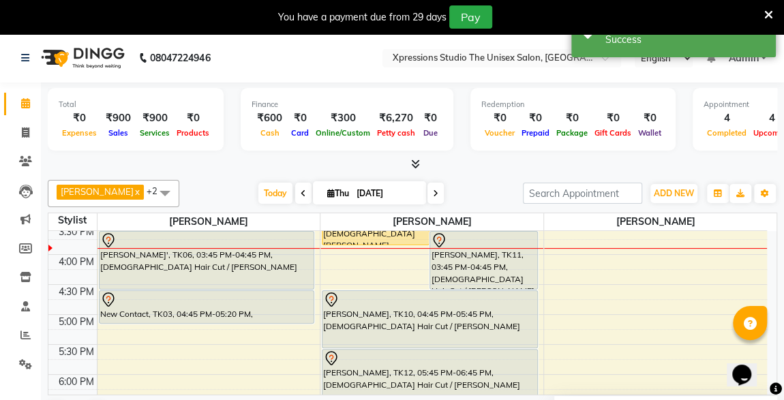
scroll to position [462, 0]
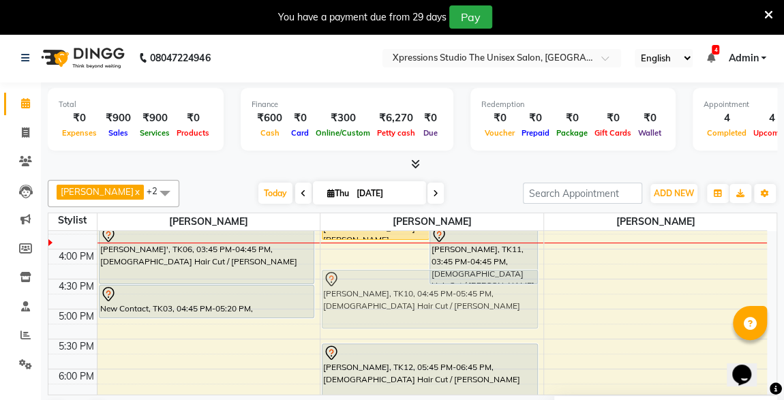
drag, startPoint x: 445, startPoint y: 302, endPoint x: 432, endPoint y: 284, distance: 21.6
click at [432, 284] on div "[PERSON_NAME] LODEYA, TK04, 03:15 PM-04:00 PM, [DEMOGRAPHIC_DATA] [PERSON_NAME]…" at bounding box center [431, 219] width 223 height 899
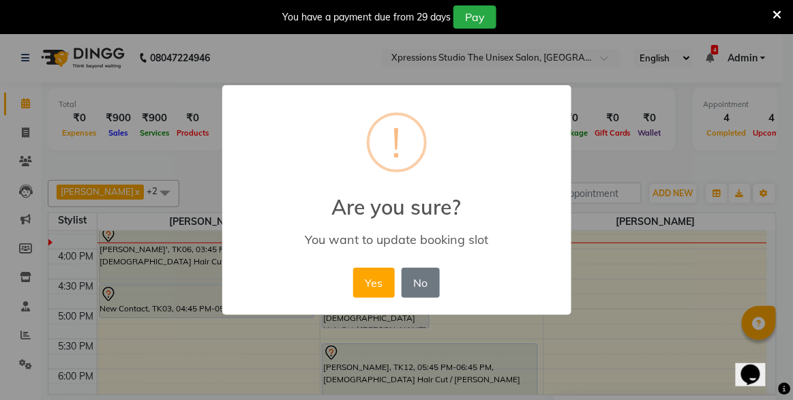
click at [702, 159] on div "× ! Are you sure? You want to update booking slot Yes No No" at bounding box center [396, 200] width 793 height 400
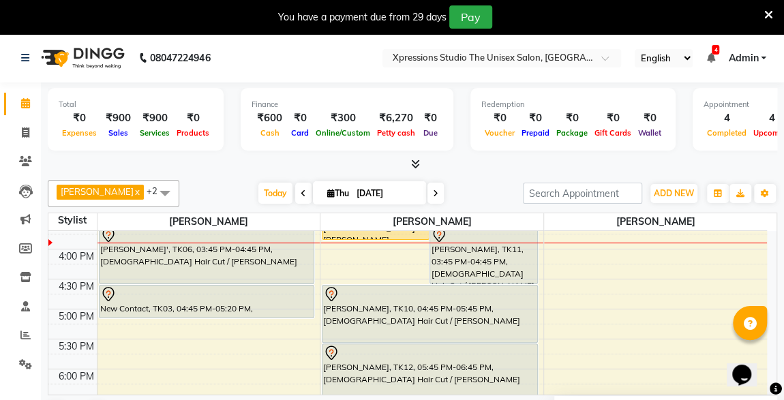
click at [714, 54] on icon at bounding box center [710, 58] width 8 height 10
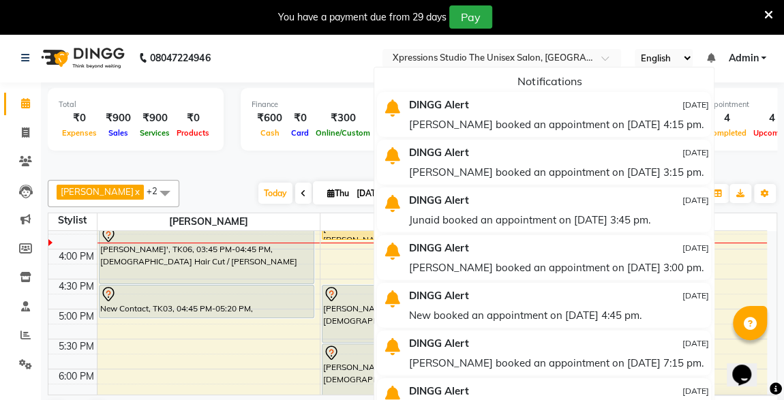
click at [770, 11] on icon at bounding box center [768, 15] width 9 height 12
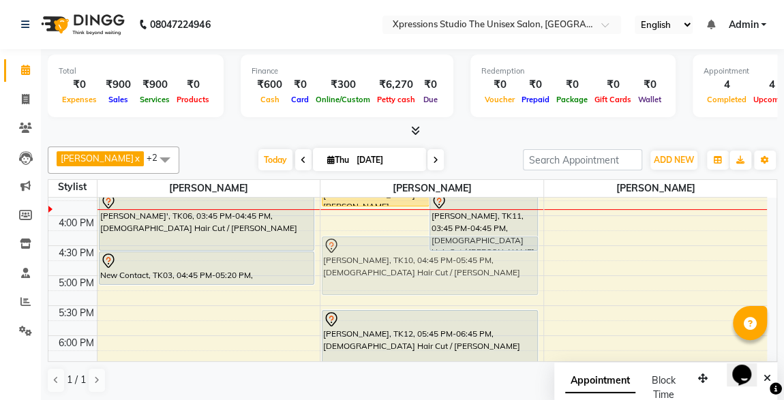
drag, startPoint x: 461, startPoint y: 279, endPoint x: 455, endPoint y: 265, distance: 14.7
click at [455, 265] on div "[PERSON_NAME] LODEYA, TK04, 03:15 PM-04:00 PM, [DEMOGRAPHIC_DATA] [PERSON_NAME]…" at bounding box center [431, 185] width 223 height 899
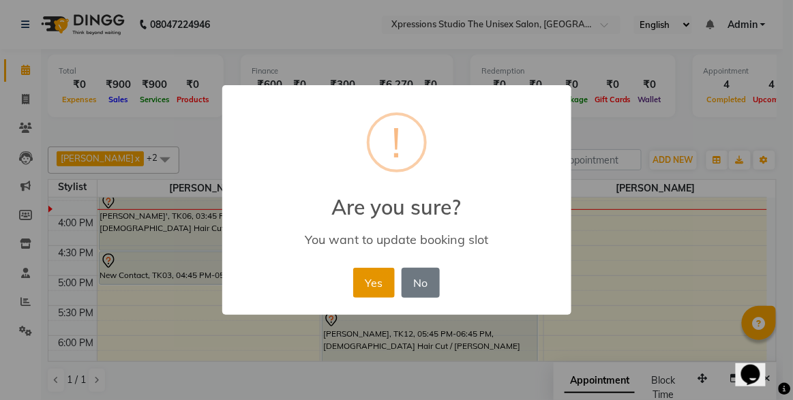
click at [372, 280] on button "Yes" at bounding box center [374, 283] width 42 height 30
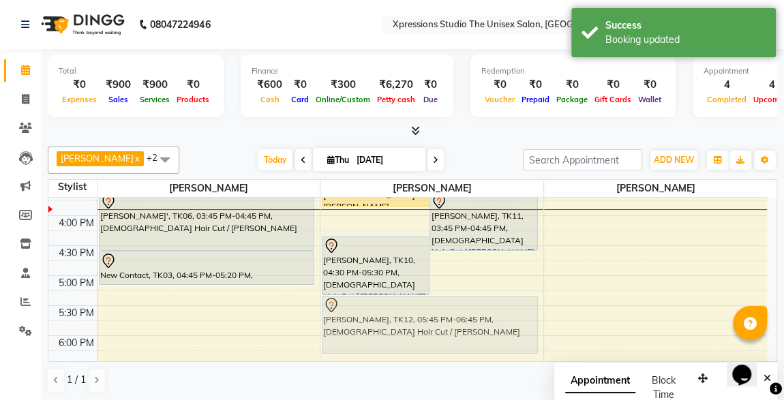
drag, startPoint x: 418, startPoint y: 319, endPoint x: 417, endPoint y: 310, distance: 9.6
click at [417, 310] on div "[PERSON_NAME] LODEYA, TK04, 03:15 PM-04:00 PM, [DEMOGRAPHIC_DATA] [PERSON_NAME]…" at bounding box center [431, 185] width 223 height 899
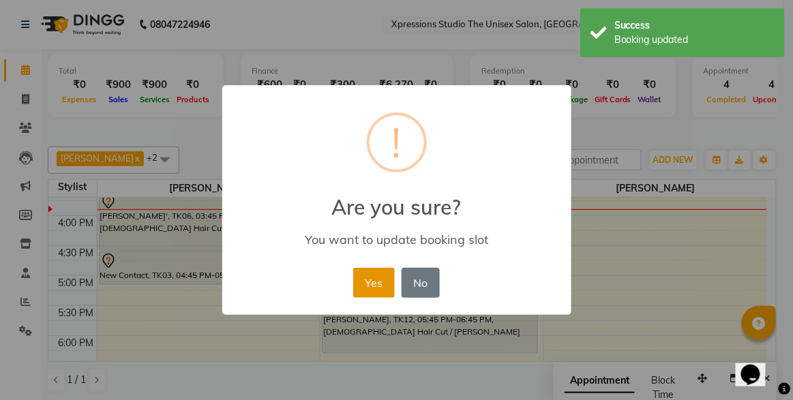
click at [378, 286] on button "Yes" at bounding box center [374, 283] width 42 height 30
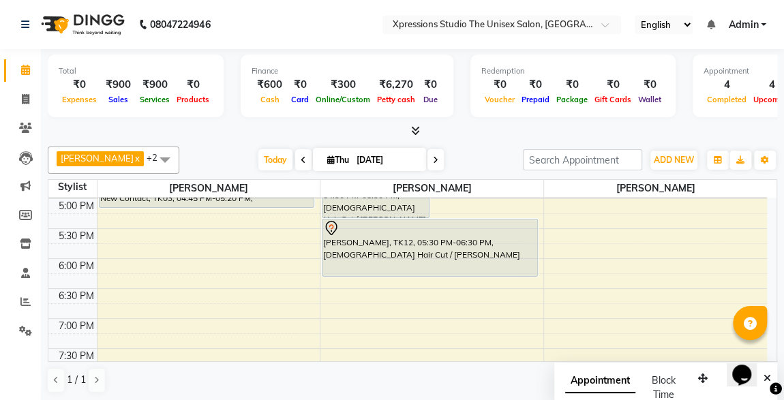
scroll to position [528, 0]
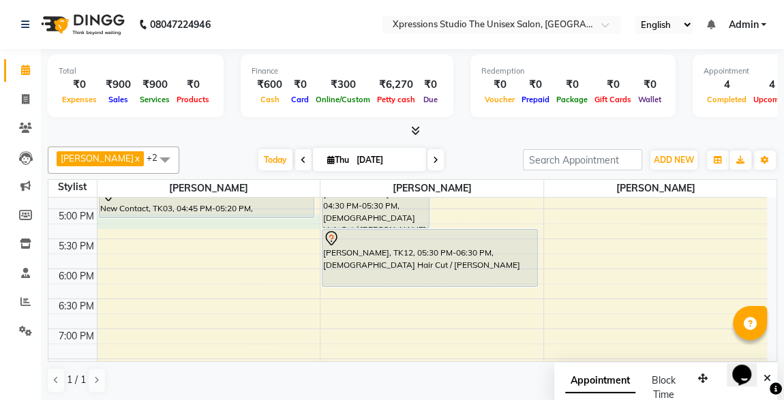
click at [245, 225] on div "8:00 AM 8:30 AM 9:00 AM 9:30 AM 10:00 AM 10:30 AM 11:00 AM 11:30 AM 12:00 PM 12…" at bounding box center [407, 118] width 719 height 899
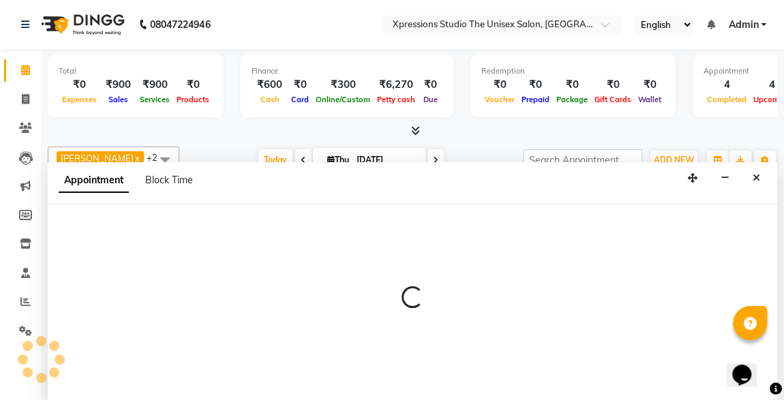
scroll to position [0, 0]
select select "57587"
select select "1035"
select select "tentative"
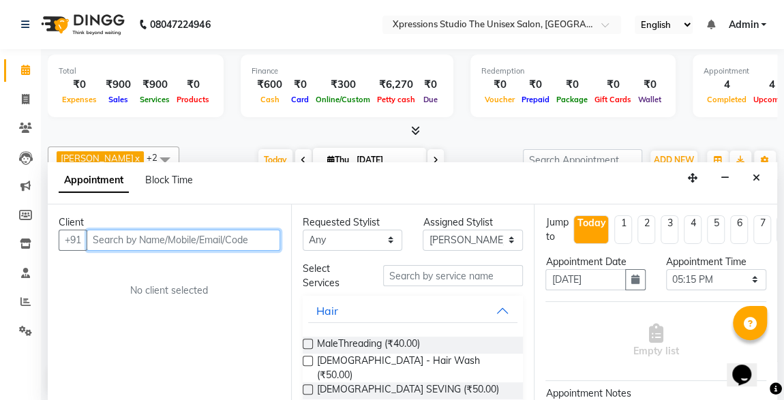
click at [230, 240] on input "text" at bounding box center [184, 240] width 194 height 21
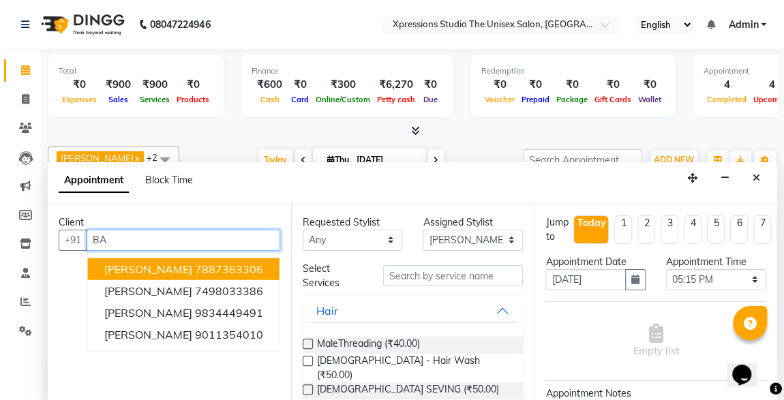
type input "B"
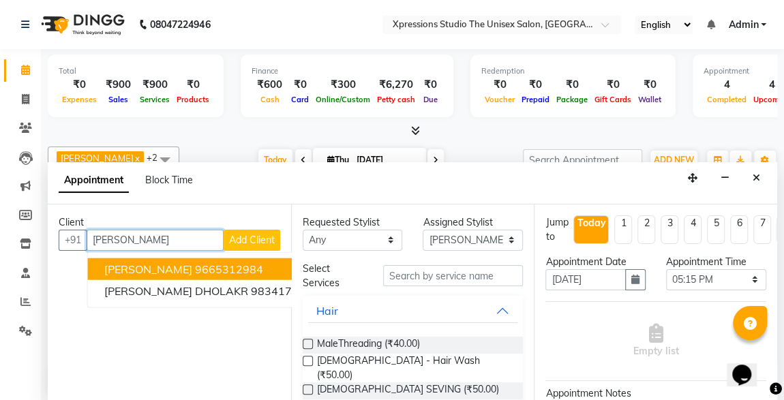
click at [239, 263] on ngb-highlight "9665312984" at bounding box center [229, 269] width 68 height 14
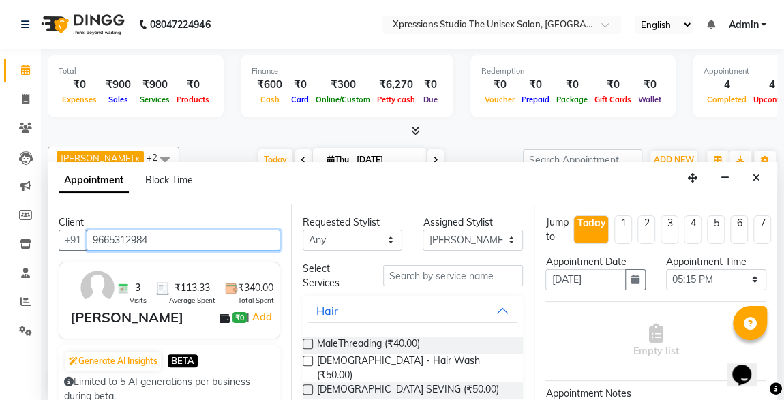
type input "9665312984"
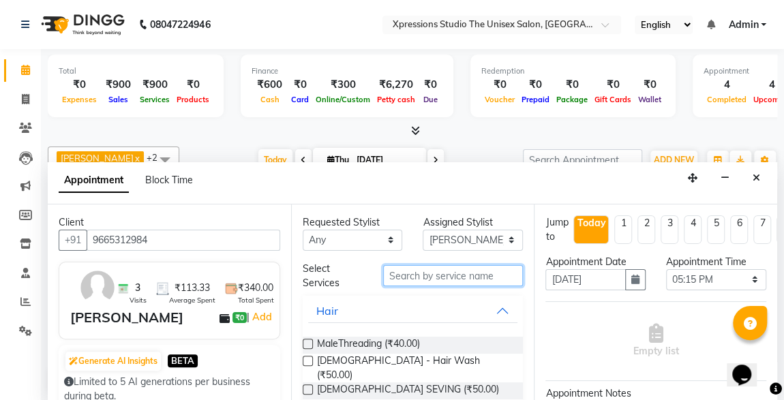
click at [460, 269] on input "text" at bounding box center [453, 275] width 140 height 21
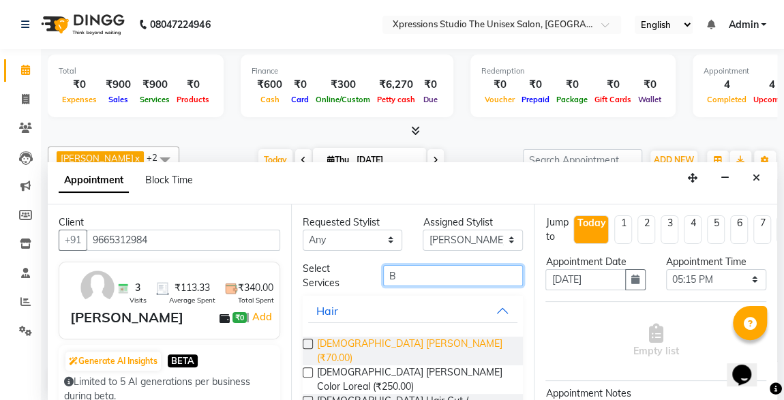
type input "B"
click at [323, 349] on span "[DEMOGRAPHIC_DATA] [PERSON_NAME] (₹70.00)" at bounding box center [415, 351] width 196 height 29
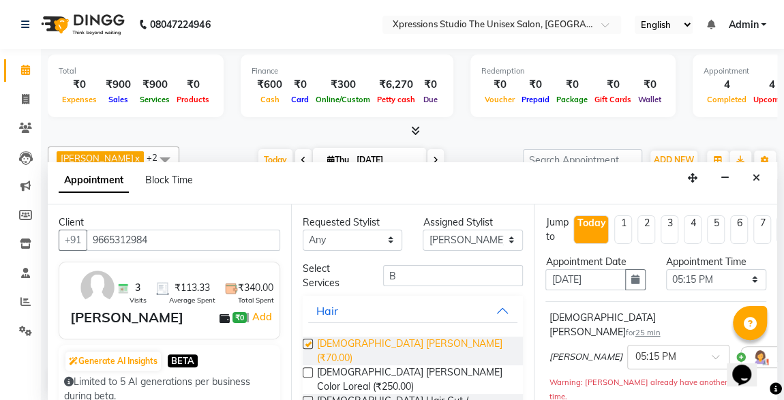
checkbox input "false"
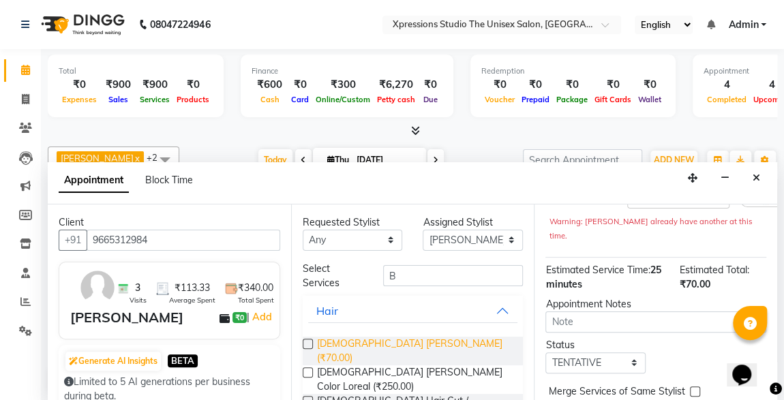
scroll to position [225, 0]
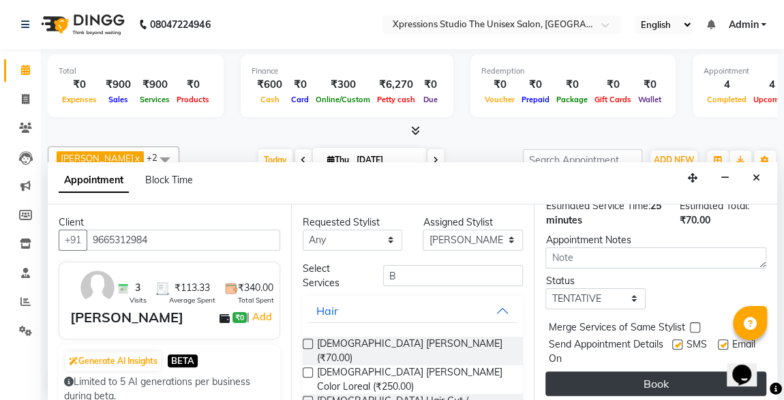
click at [612, 372] on button "Book" at bounding box center [655, 384] width 221 height 25
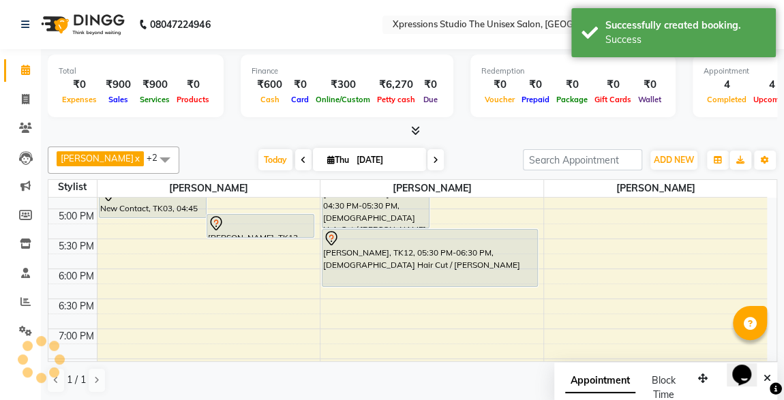
scroll to position [0, 0]
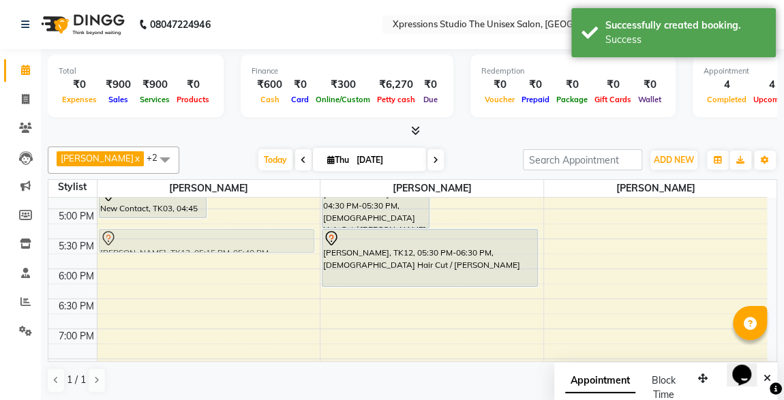
drag, startPoint x: 256, startPoint y: 224, endPoint x: 258, endPoint y: 234, distance: 9.8
click at [258, 234] on div "New Contact, TK03, 04:45 PM-05:20 PM, [DEMOGRAPHIC_DATA] Hair Cut [PERSON_NAME]…" at bounding box center [209, 118] width 223 height 899
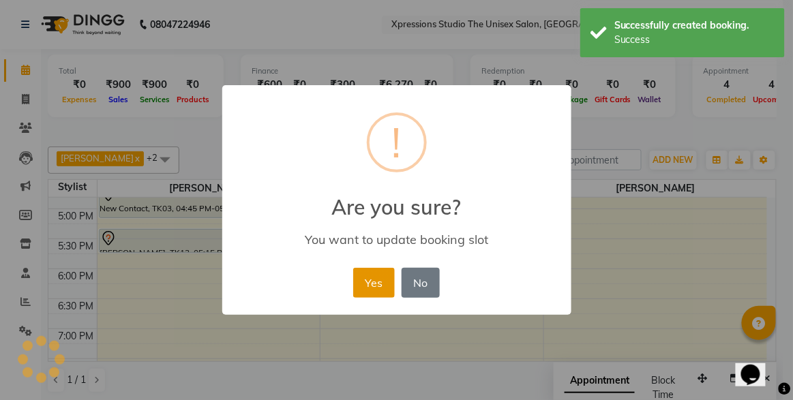
click at [387, 286] on button "Yes" at bounding box center [374, 283] width 42 height 30
